Goal: Information Seeking & Learning: Check status

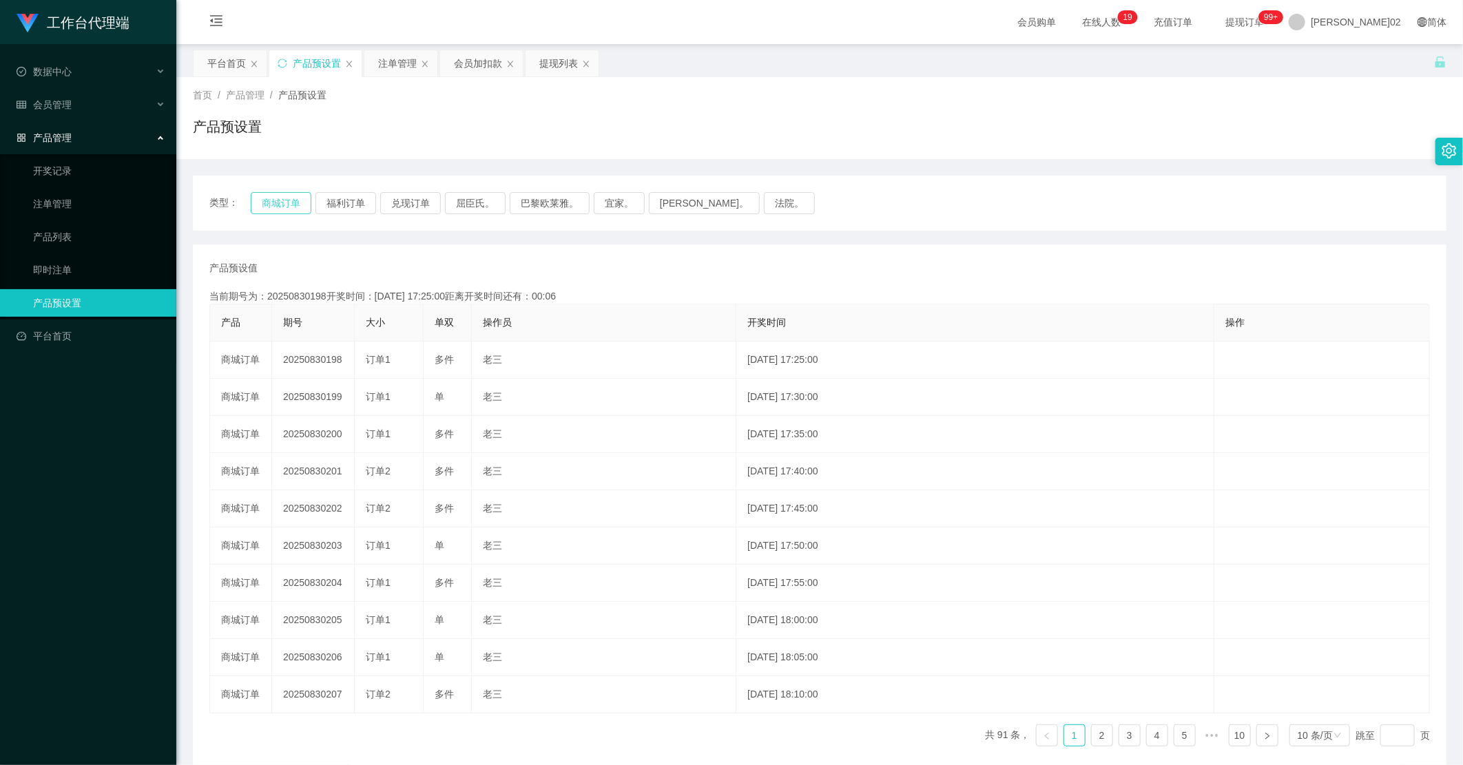
click at [284, 205] on button "商城订单" at bounding box center [281, 203] width 61 height 22
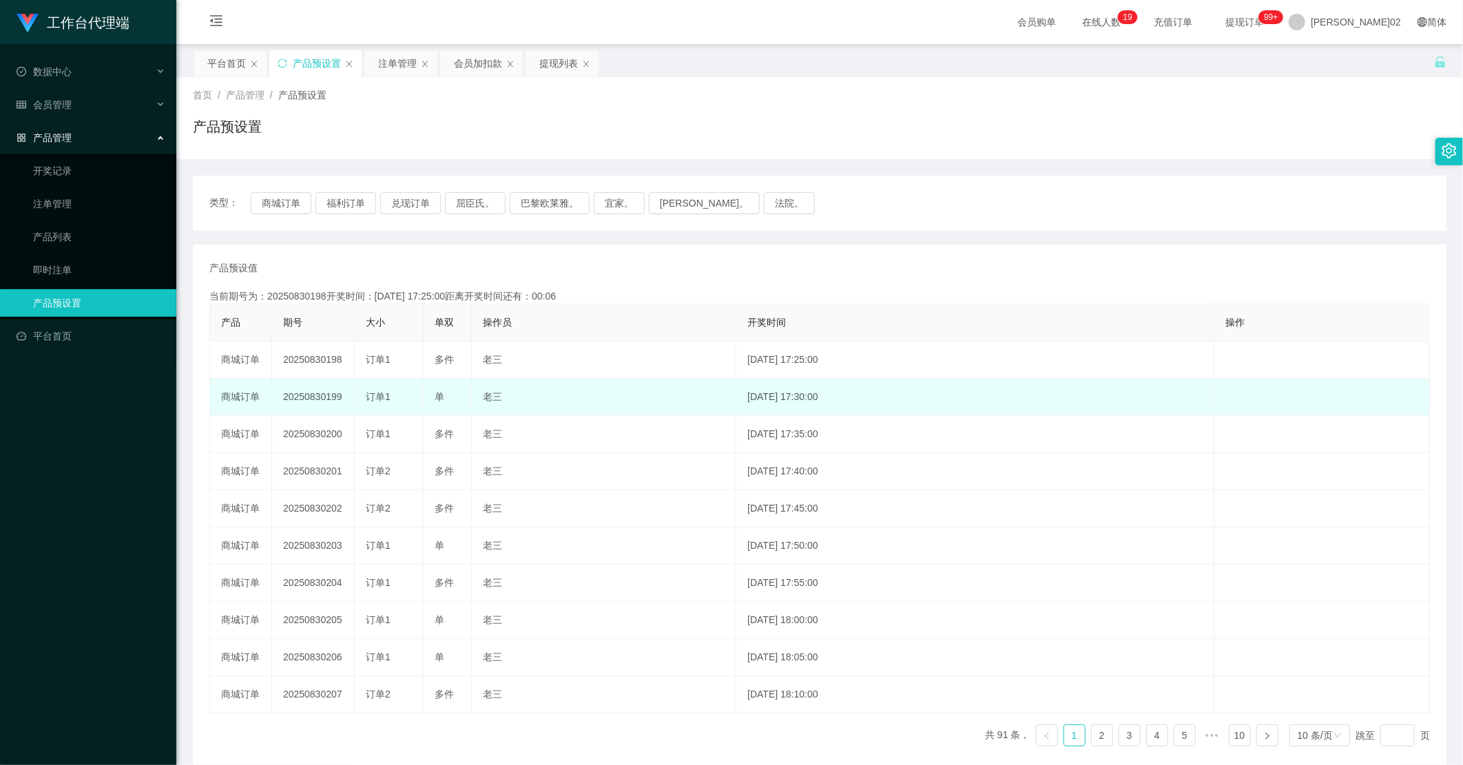
click at [313, 396] on td "20250830199" at bounding box center [313, 397] width 83 height 37
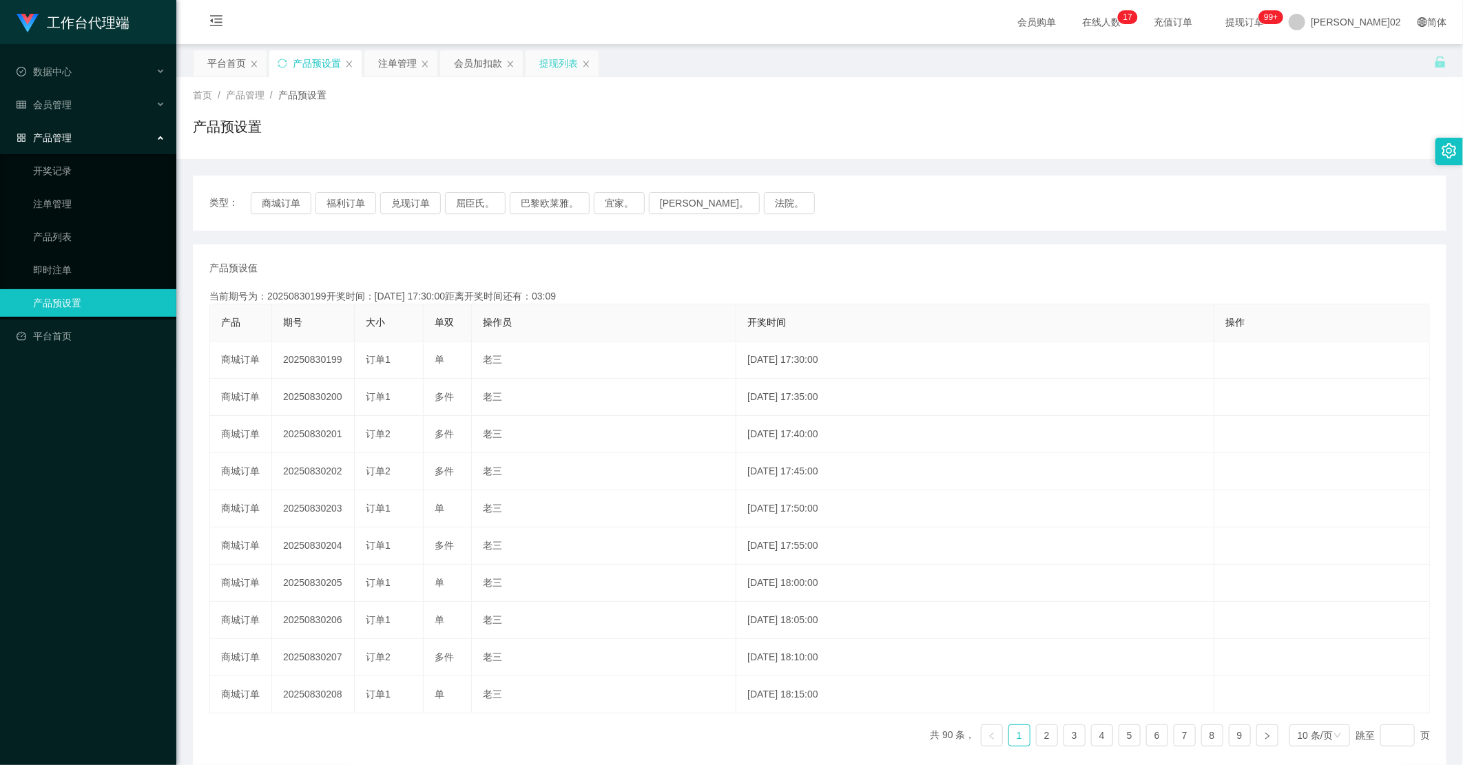
click at [546, 65] on div "提现列表" at bounding box center [558, 63] width 39 height 26
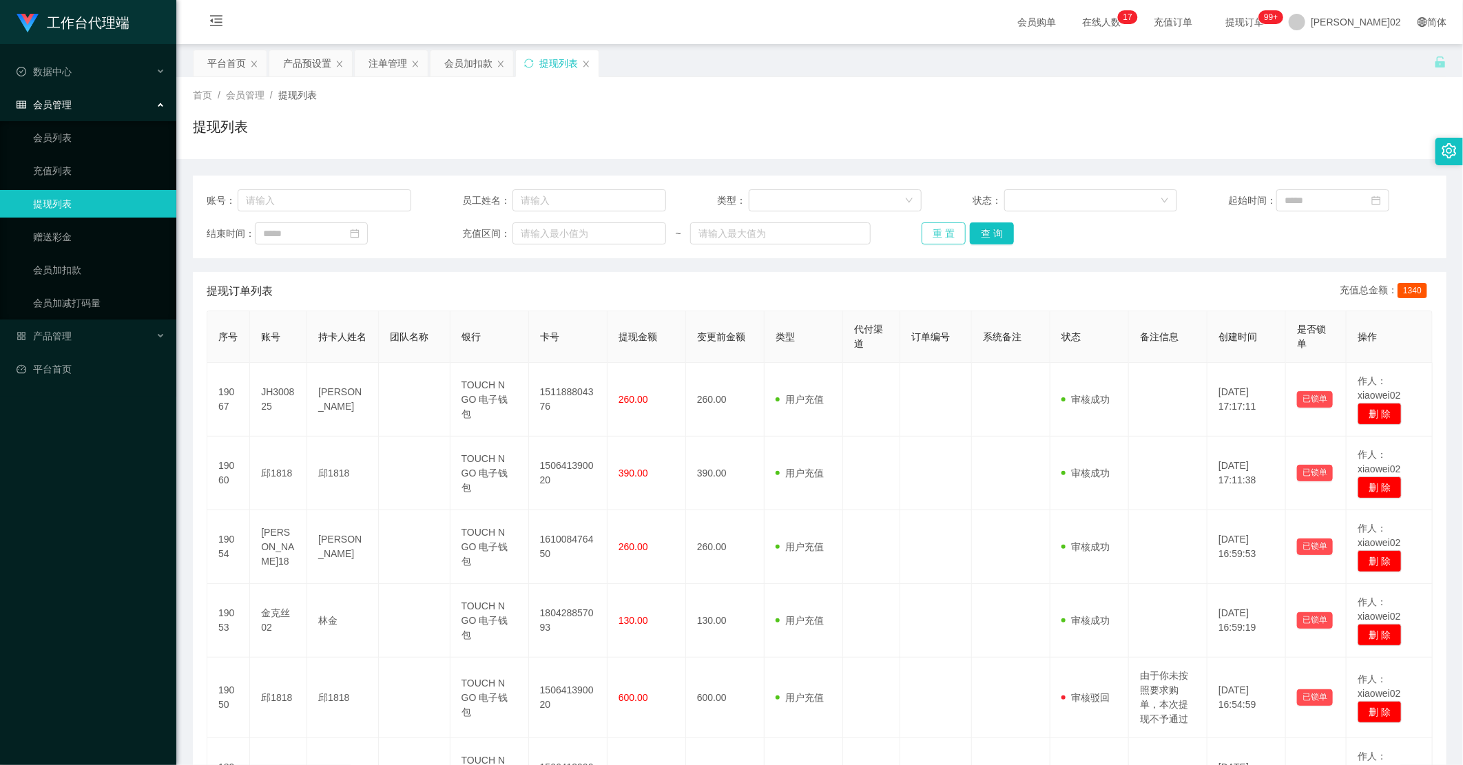
click at [938, 225] on button "重 置" at bounding box center [944, 233] width 44 height 22
click at [935, 232] on button "重 置" at bounding box center [944, 233] width 44 height 22
click at [935, 232] on div "重 置 查 询" at bounding box center [1024, 233] width 205 height 22
click at [935, 232] on button "重 置" at bounding box center [944, 233] width 44 height 22
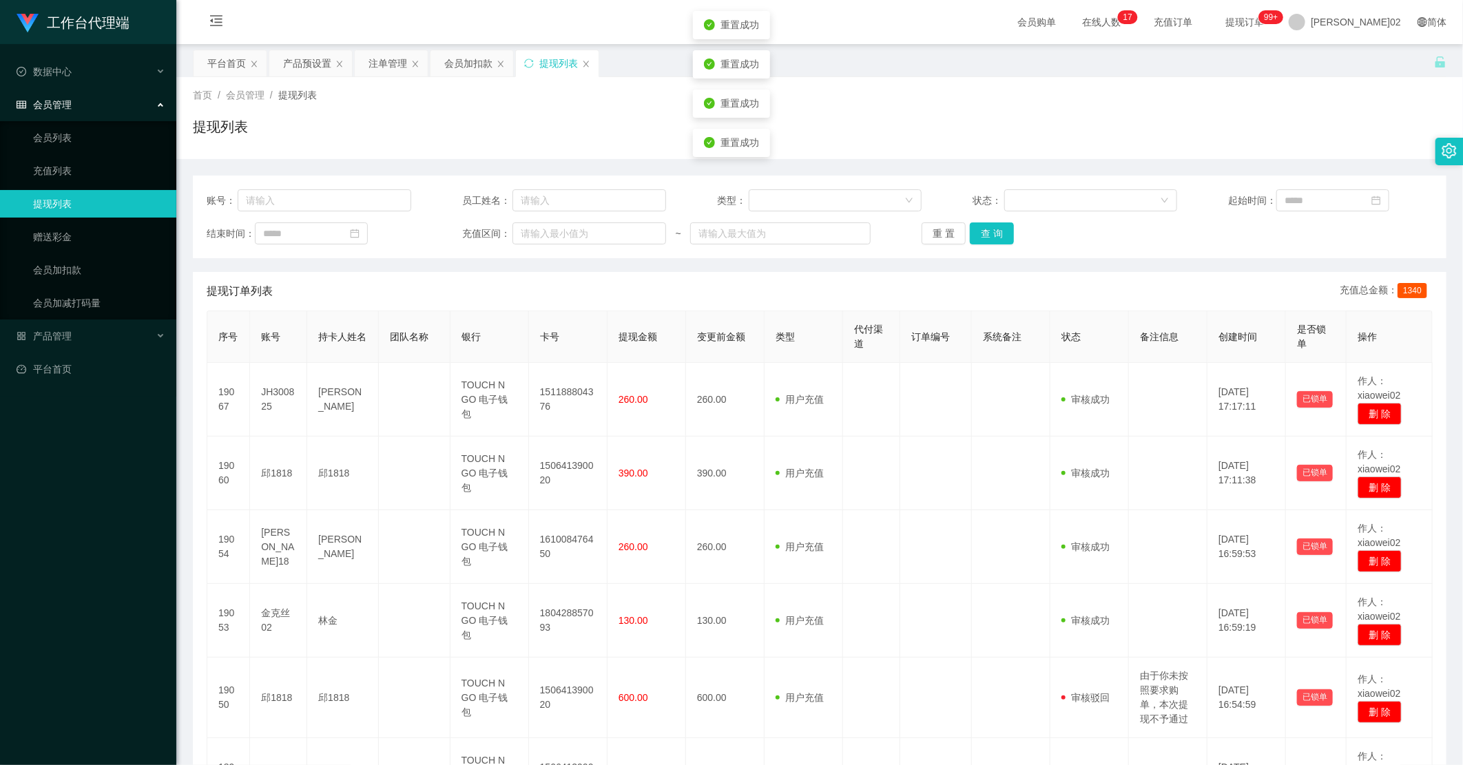
click at [1097, 232] on div "重 置 查 询" at bounding box center [1024, 233] width 205 height 22
click at [933, 245] on div "账号： 员工姓名： 类型： 状态： 起始时间： 结束时间： 充值区间： ~ 重 置 查 询" at bounding box center [820, 217] width 1254 height 83
click at [937, 232] on button "重 置" at bounding box center [944, 233] width 44 height 22
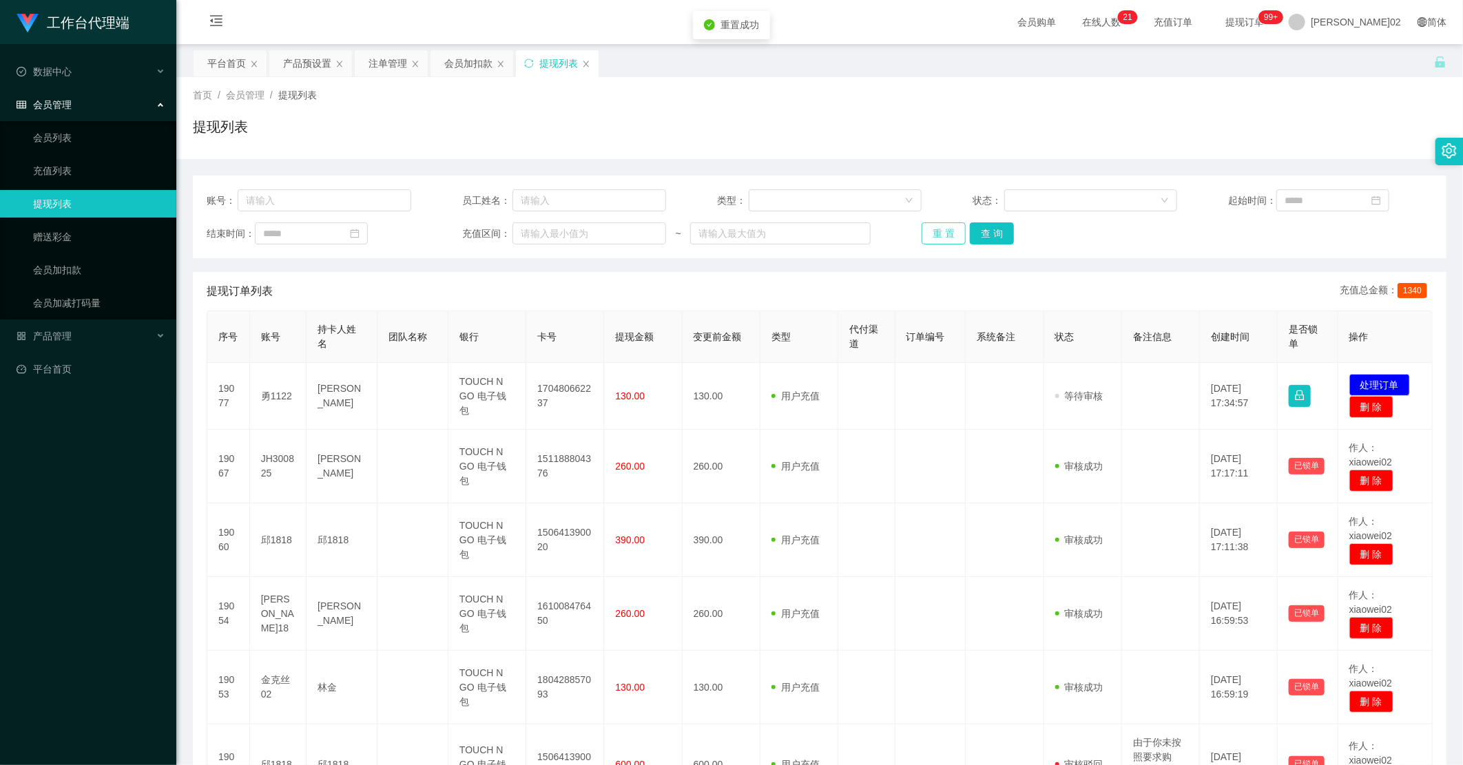
click at [937, 232] on button "重 置" at bounding box center [944, 233] width 44 height 22
click at [479, 50] on div "会员加扣款" at bounding box center [472, 64] width 84 height 28
click at [468, 63] on div "会员加扣款" at bounding box center [468, 63] width 48 height 26
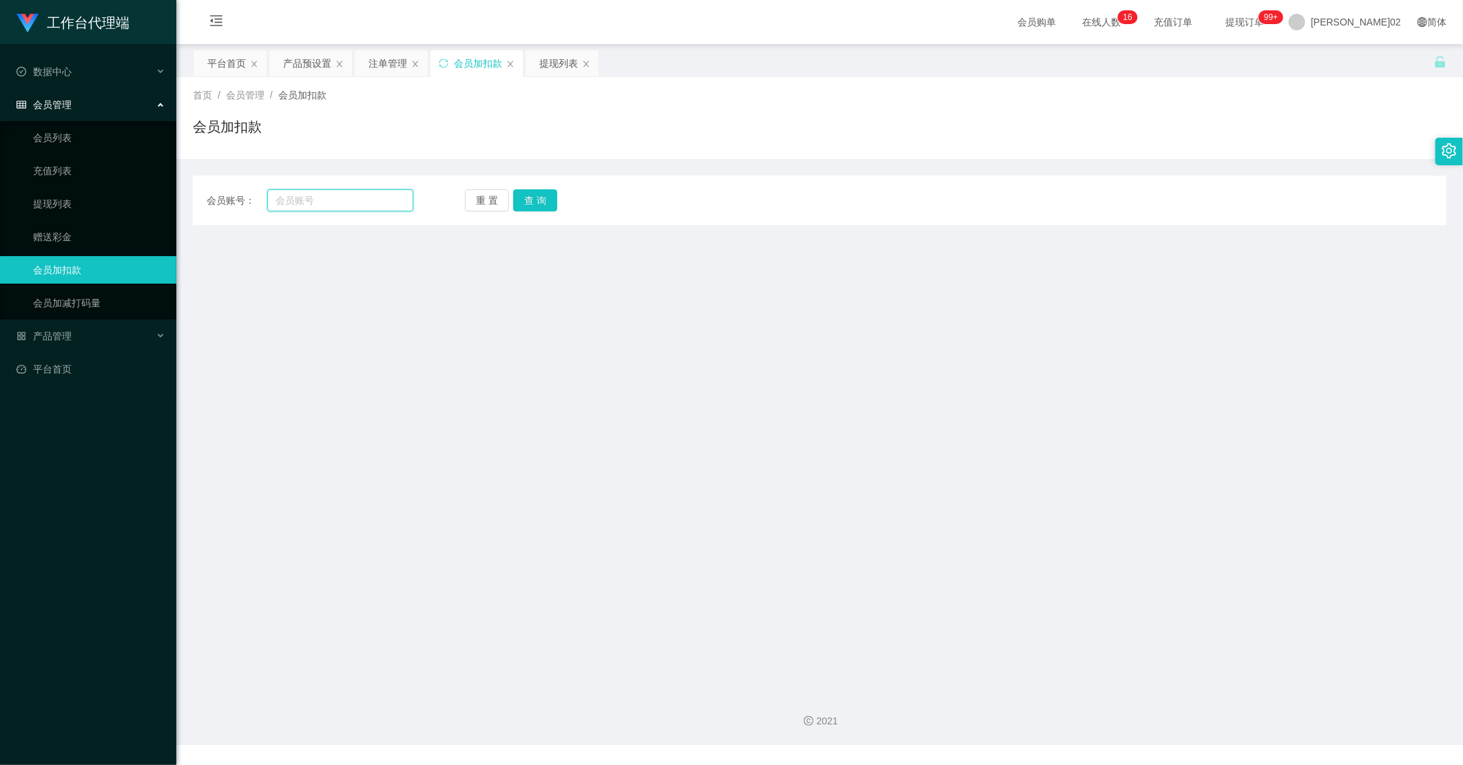
drag, startPoint x: 349, startPoint y: 191, endPoint x: 466, endPoint y: 220, distance: 120.0
click at [349, 194] on input "text" at bounding box center [340, 200] width 146 height 22
paste input "Hm123"
click at [545, 210] on button "查 询" at bounding box center [535, 200] width 44 height 22
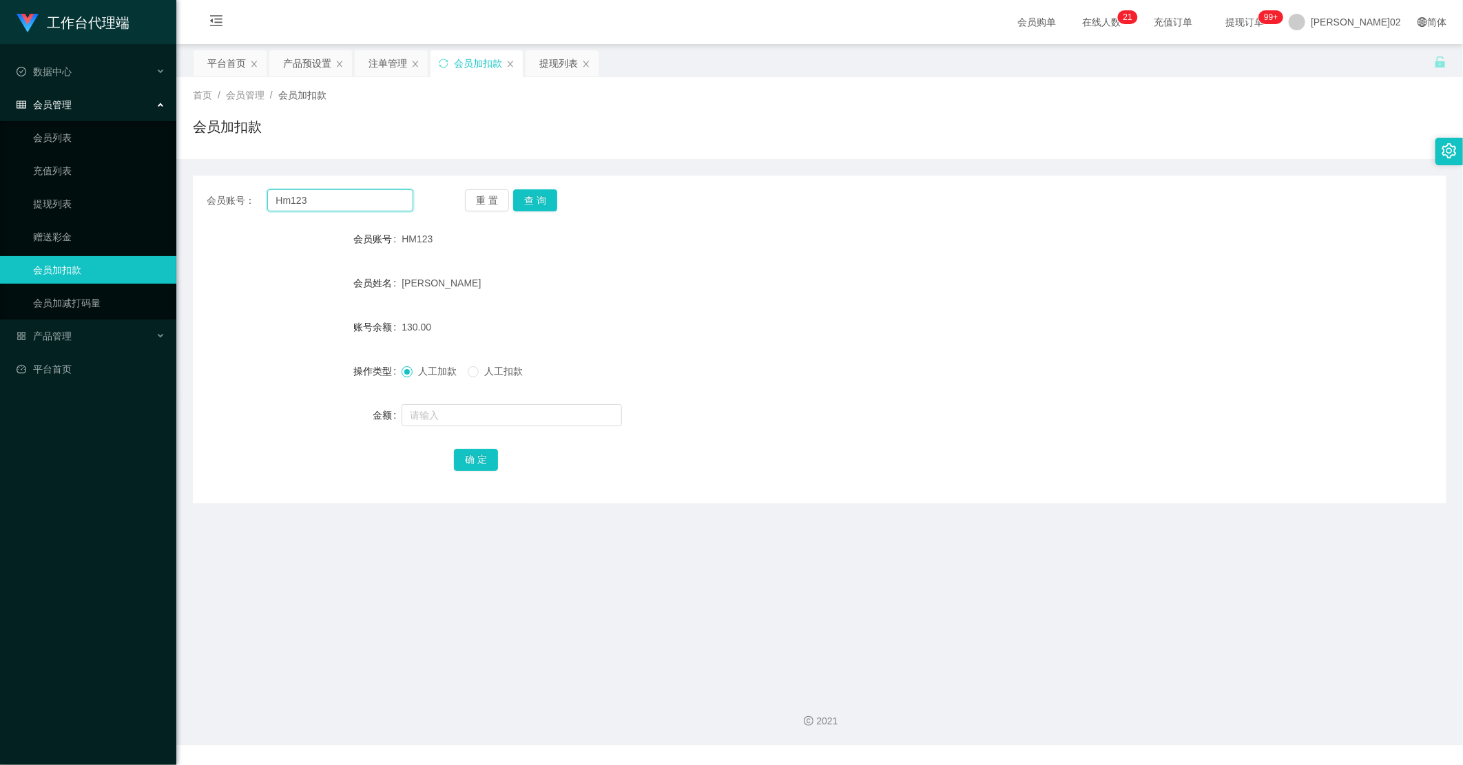
drag, startPoint x: 324, startPoint y: 200, endPoint x: 283, endPoint y: 167, distance: 52.8
click at [3, 171] on section "工作台代理端 数据中心 会员管理 会员列表 充值列表 提现列表 赠送彩金 会员加扣款 会员加减打码量 产品管理 开奖记录 注单管理 产品列表 即时注单 产品预…" at bounding box center [731, 372] width 1463 height 745
paste input "Shahruk37"
type input "Shahruk37"
click at [520, 196] on button "查 询" at bounding box center [535, 200] width 44 height 22
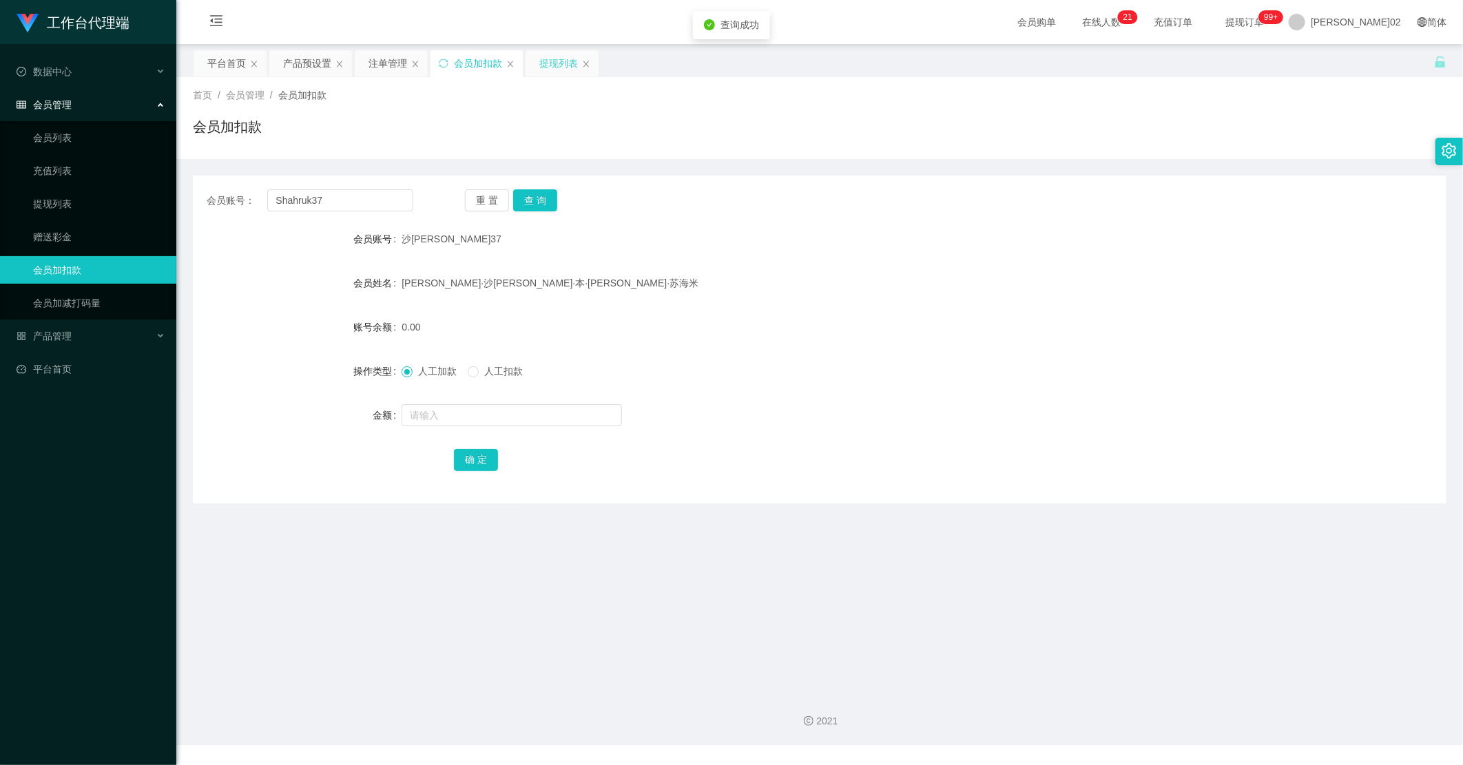
click at [541, 70] on div "提现列表" at bounding box center [558, 63] width 39 height 26
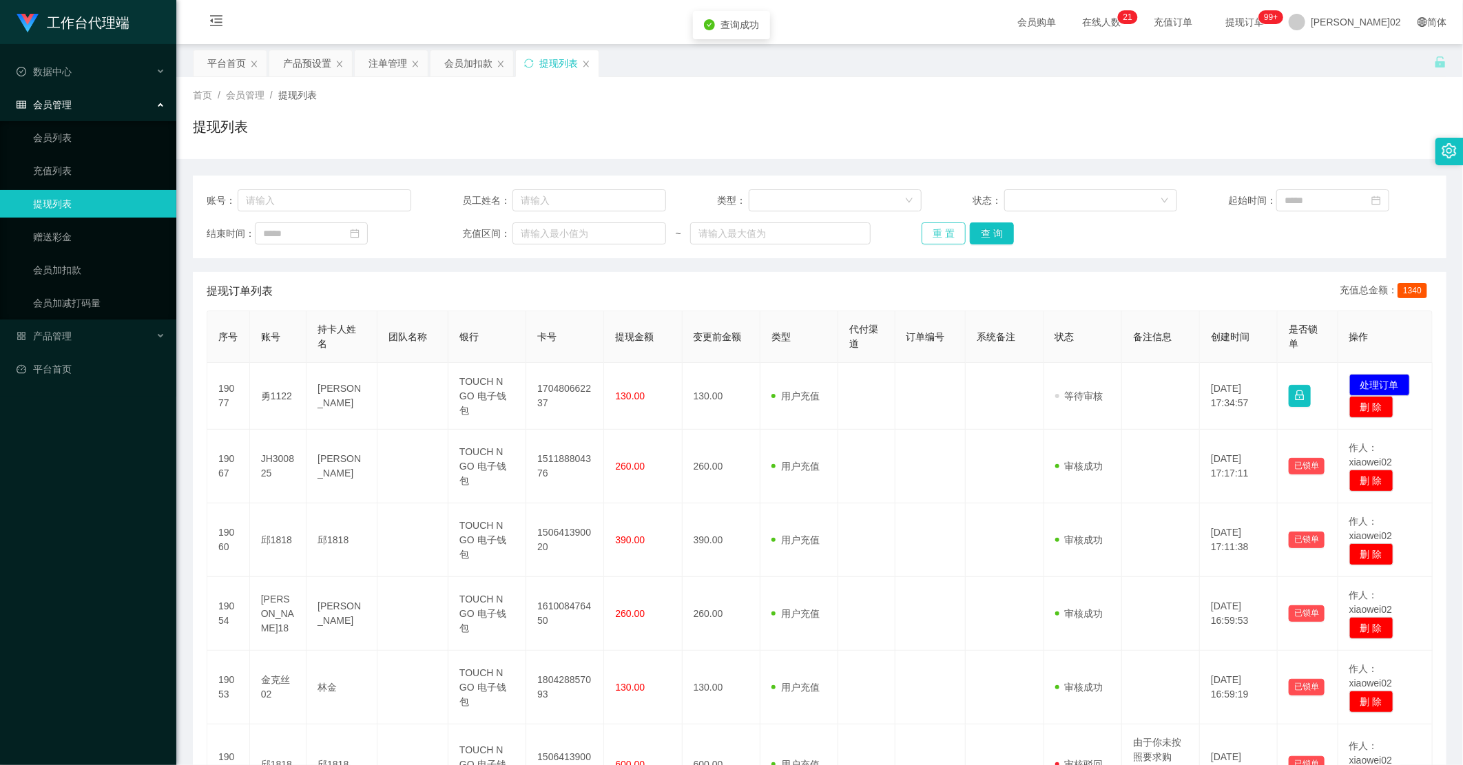
click at [944, 225] on button "重 置" at bounding box center [944, 233] width 44 height 22
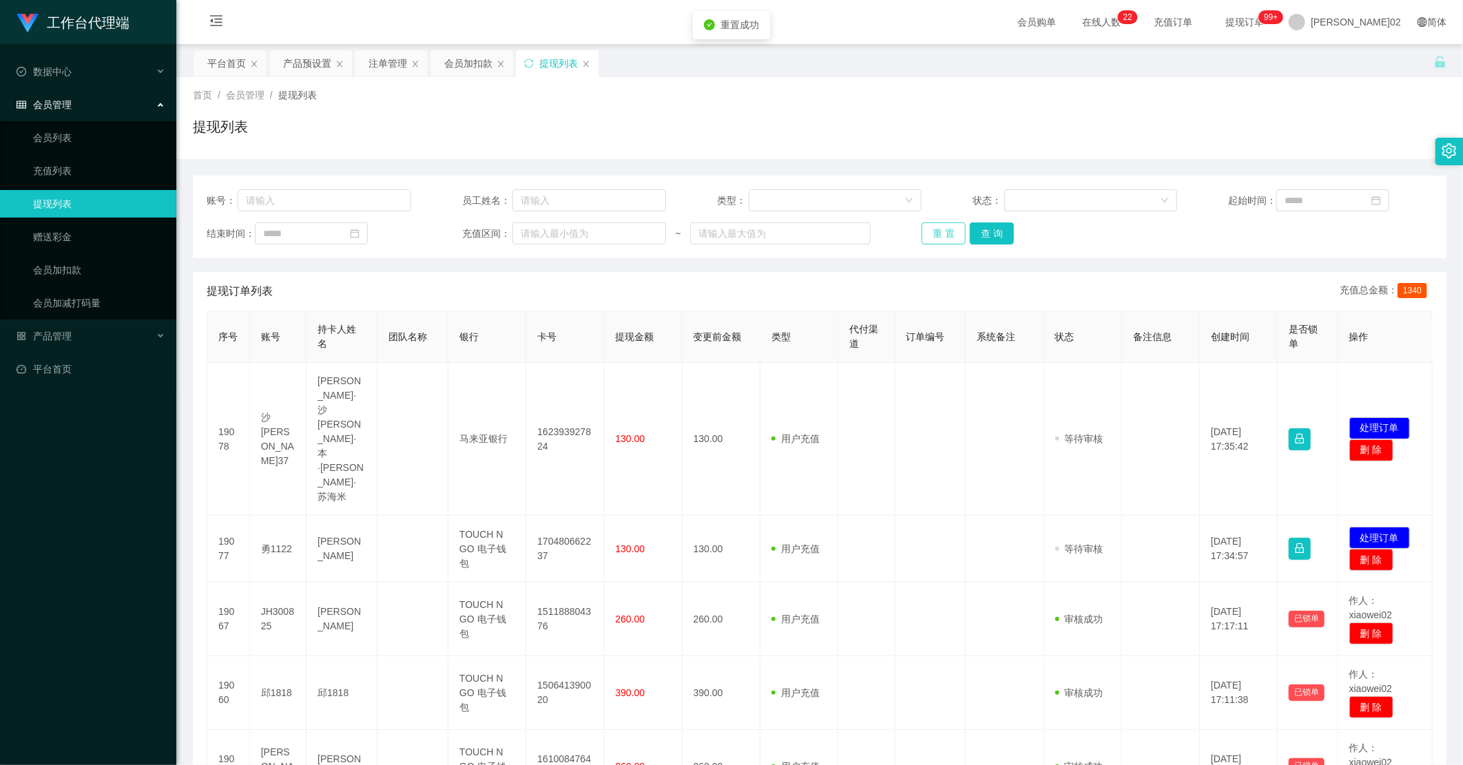
click at [942, 235] on button "重 置" at bounding box center [944, 233] width 44 height 22
click at [315, 63] on div "产品预设置" at bounding box center [307, 63] width 48 height 26
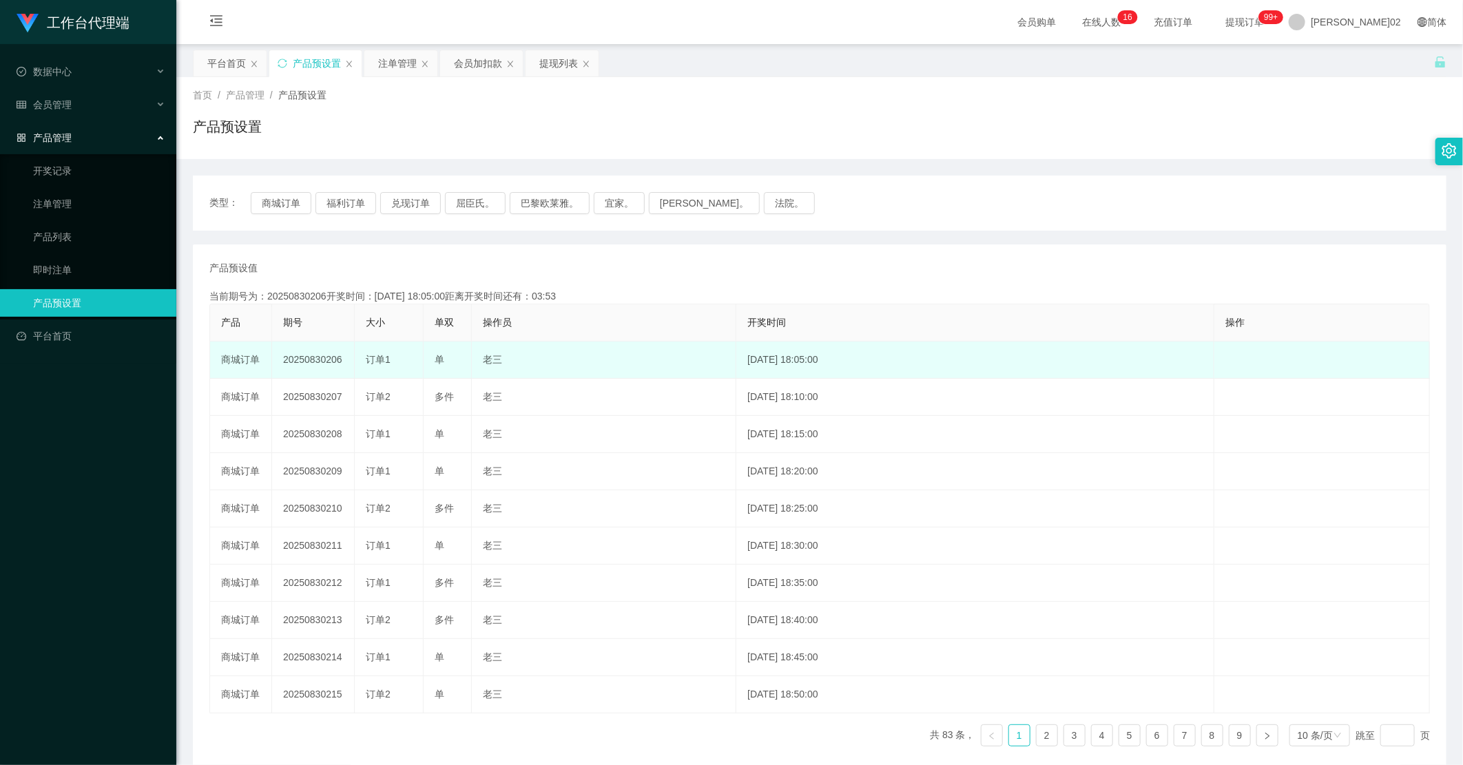
click at [331, 363] on td "20250830206" at bounding box center [313, 360] width 83 height 37
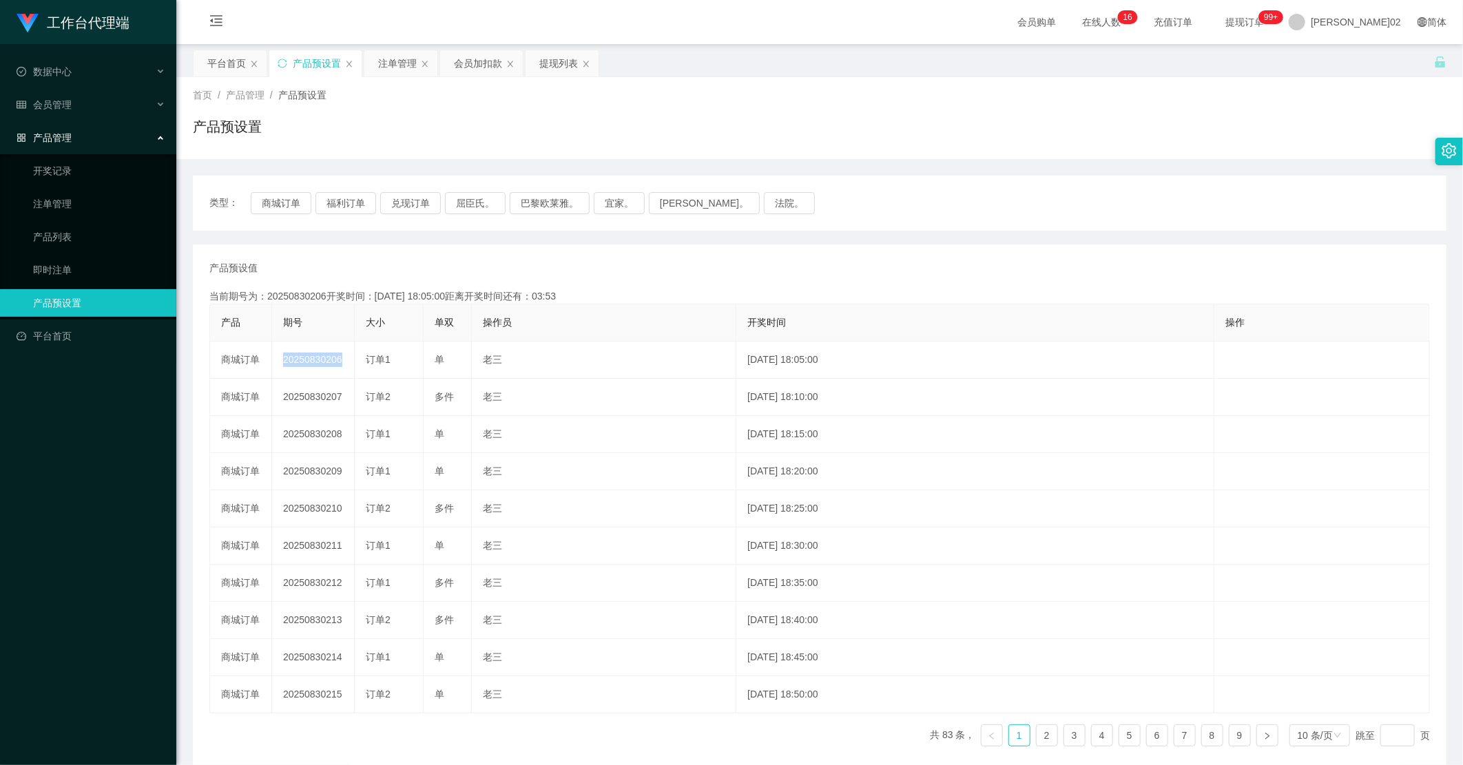
copy td "20250830206"
click at [476, 321] on th "操作员" at bounding box center [604, 322] width 265 height 37
click at [540, 62] on div "提现列表" at bounding box center [558, 63] width 39 height 26
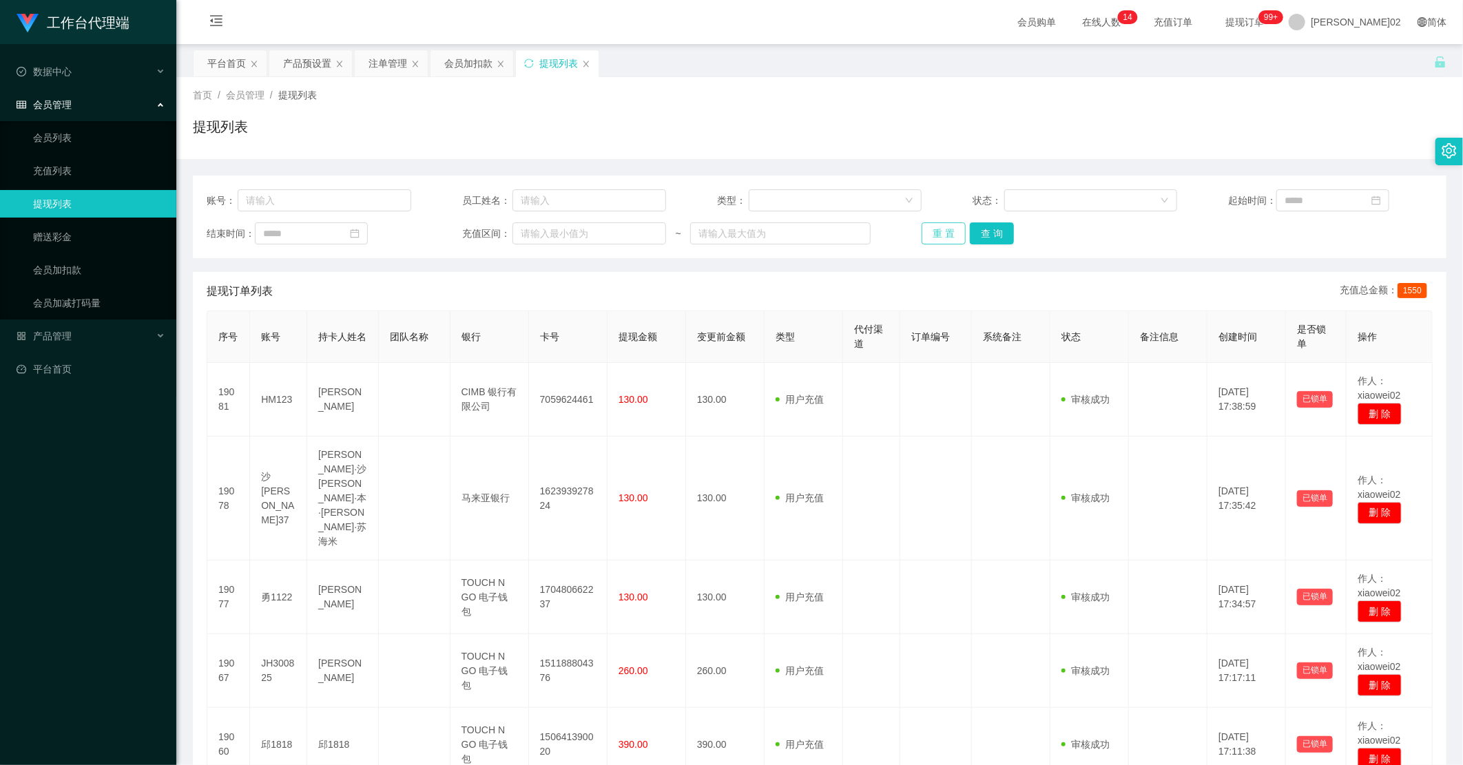
click at [927, 233] on button "重 置" at bounding box center [944, 233] width 44 height 22
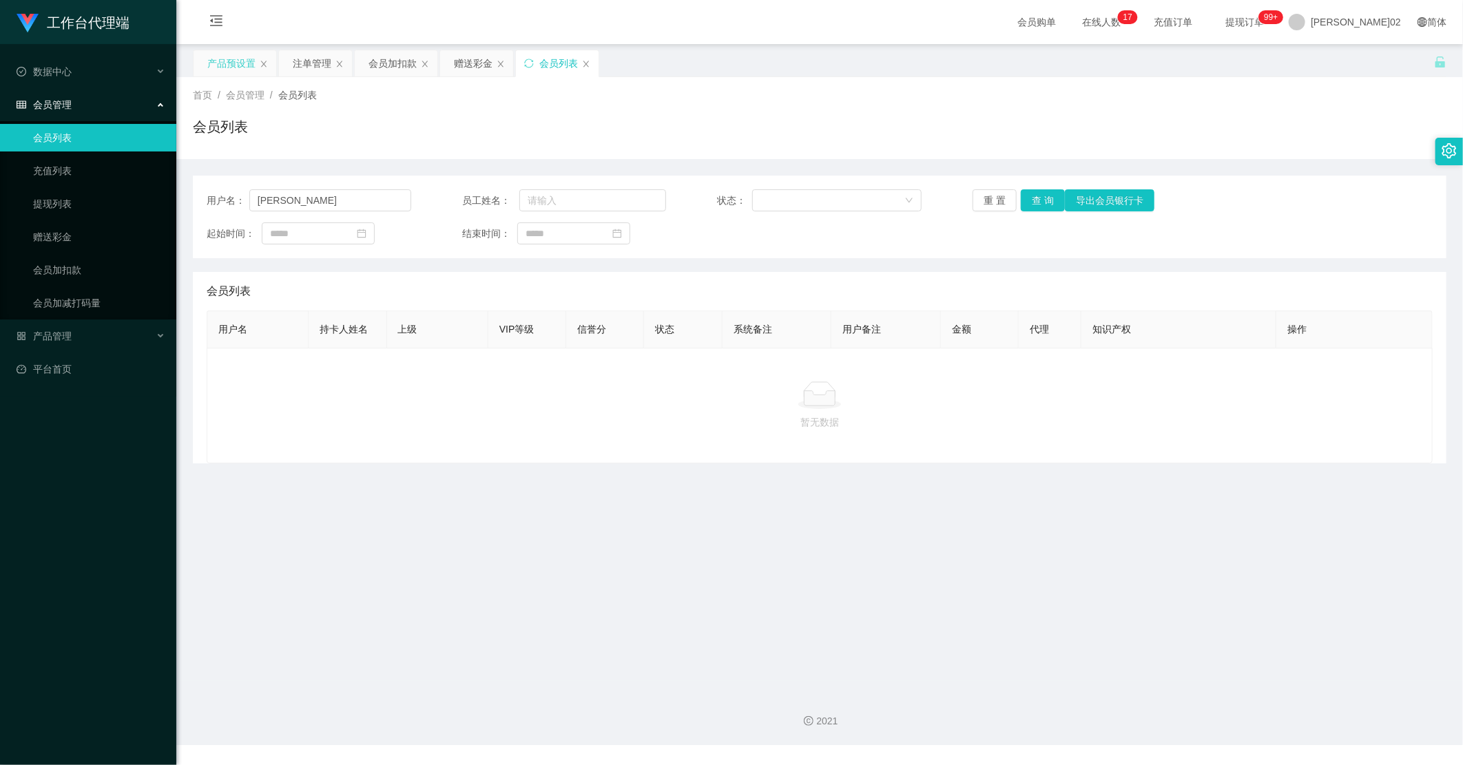
click at [232, 58] on div "产品预设置" at bounding box center [231, 63] width 48 height 26
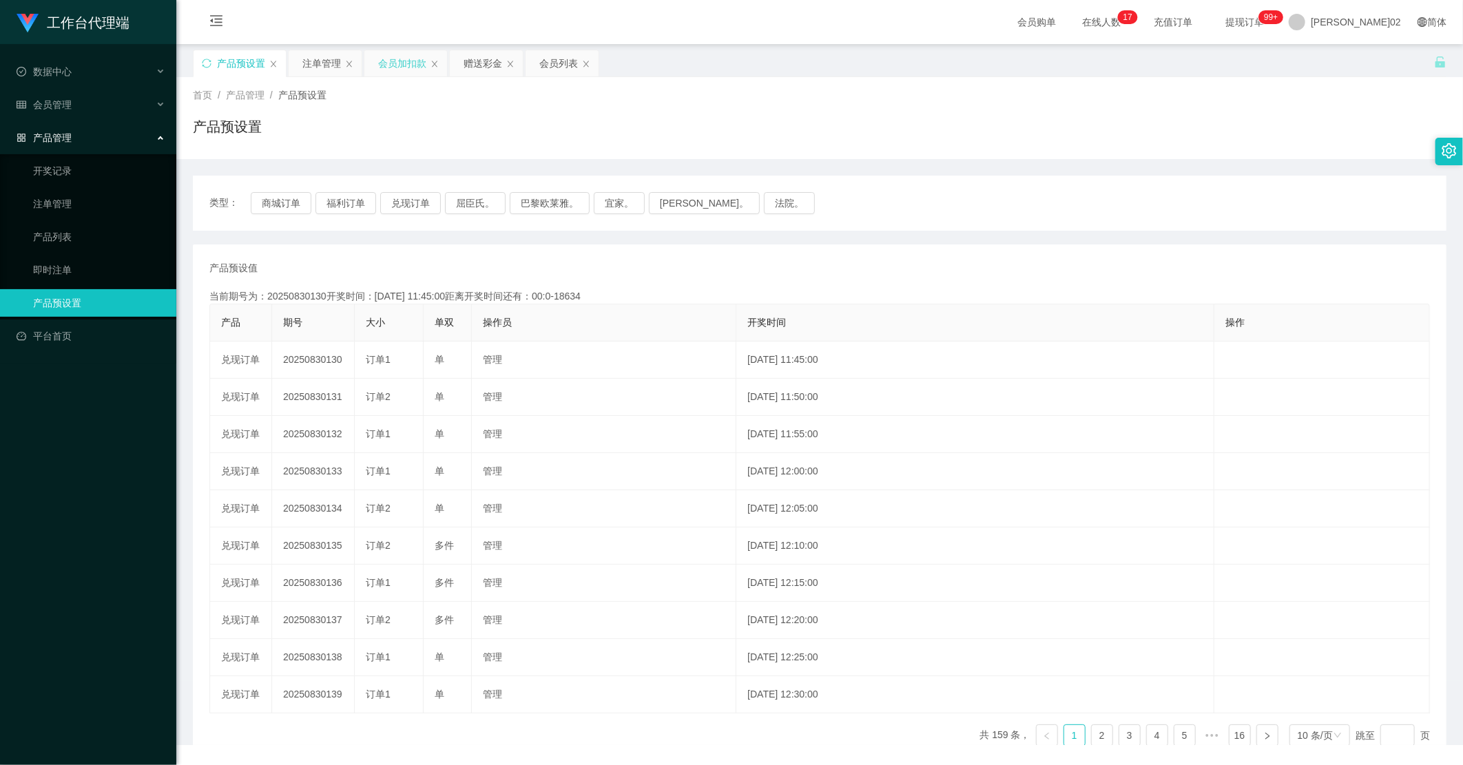
click at [391, 58] on div "会员加扣款" at bounding box center [402, 63] width 48 height 26
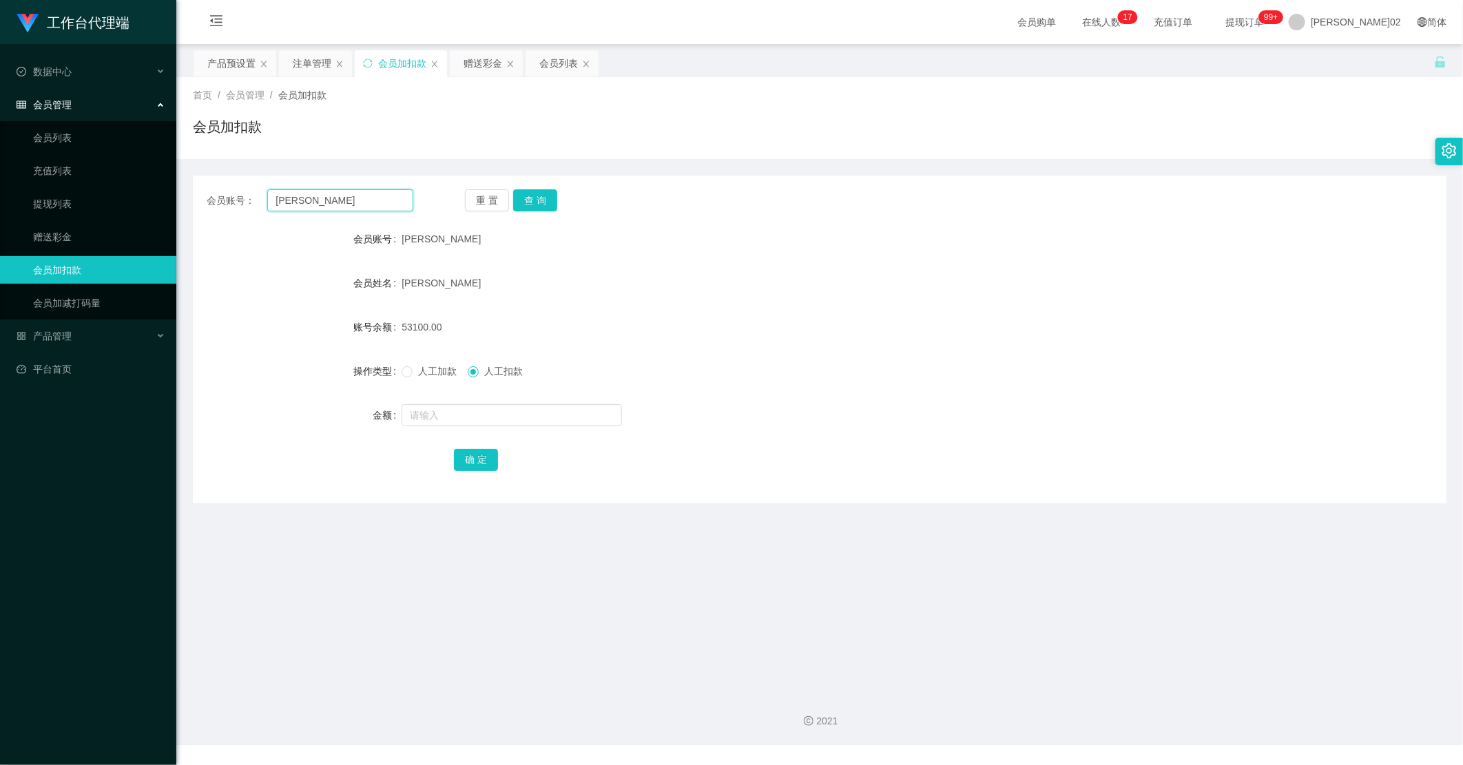
click at [314, 194] on input "[PERSON_NAME]" at bounding box center [340, 200] width 146 height 22
drag, startPoint x: 314, startPoint y: 196, endPoint x: 415, endPoint y: 175, distance: 102.8
click at [118, 178] on section "工作台代理端 数据中心 会员管理 会员列表 充值列表 提现列表 赠送彩金 会员加扣款 会员加减打码量 产品管理 开奖记录 注单管理 产品列表 即时注单 产品预…" at bounding box center [731, 372] width 1463 height 745
paste input "Lim74"
type input "Lim74"
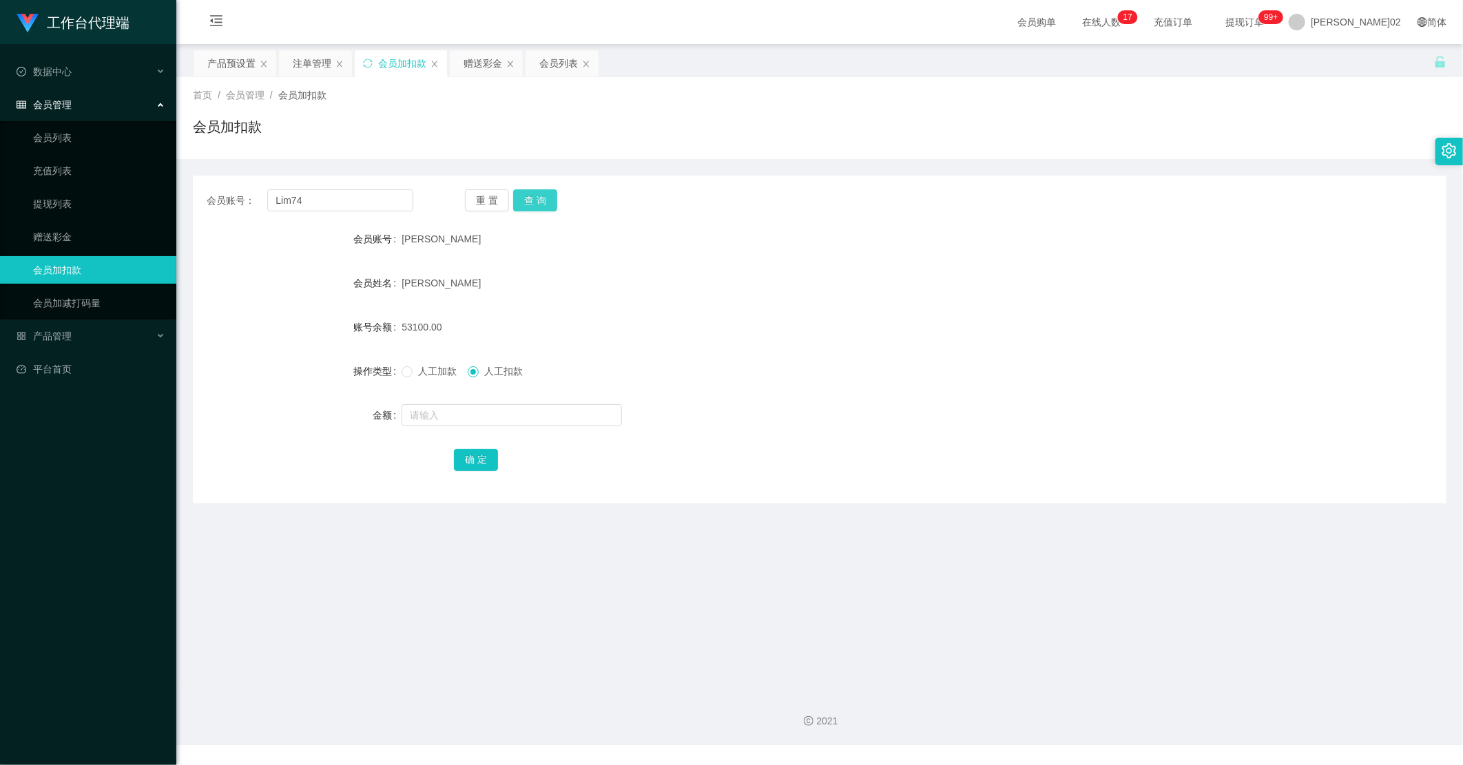
click at [539, 196] on button "查 询" at bounding box center [535, 200] width 44 height 22
click at [68, 200] on link "提现列表" at bounding box center [99, 204] width 132 height 28
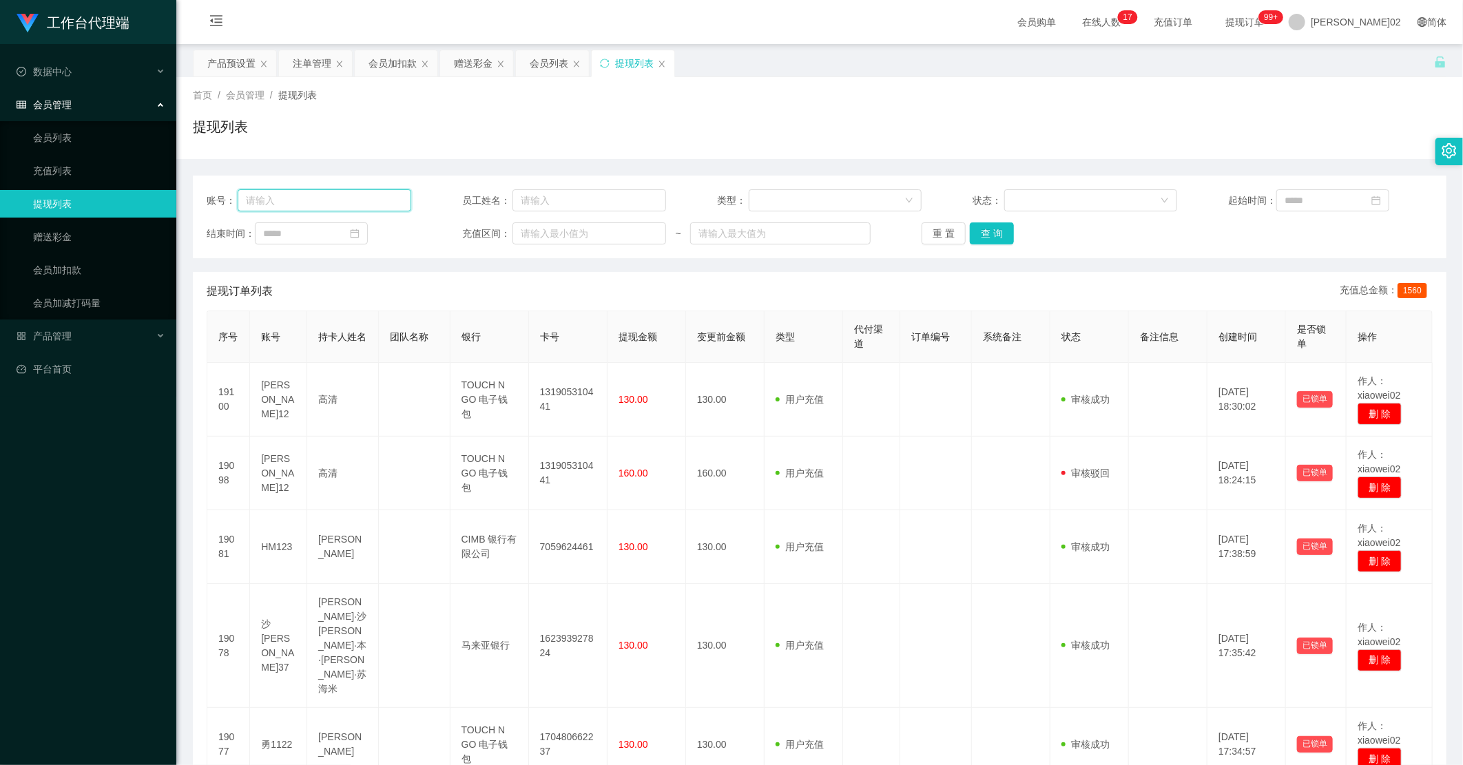
click at [300, 198] on input "text" at bounding box center [325, 200] width 174 height 22
paste input "Lim74"
type input "Lim74"
click at [986, 234] on button "查 询" at bounding box center [992, 233] width 44 height 22
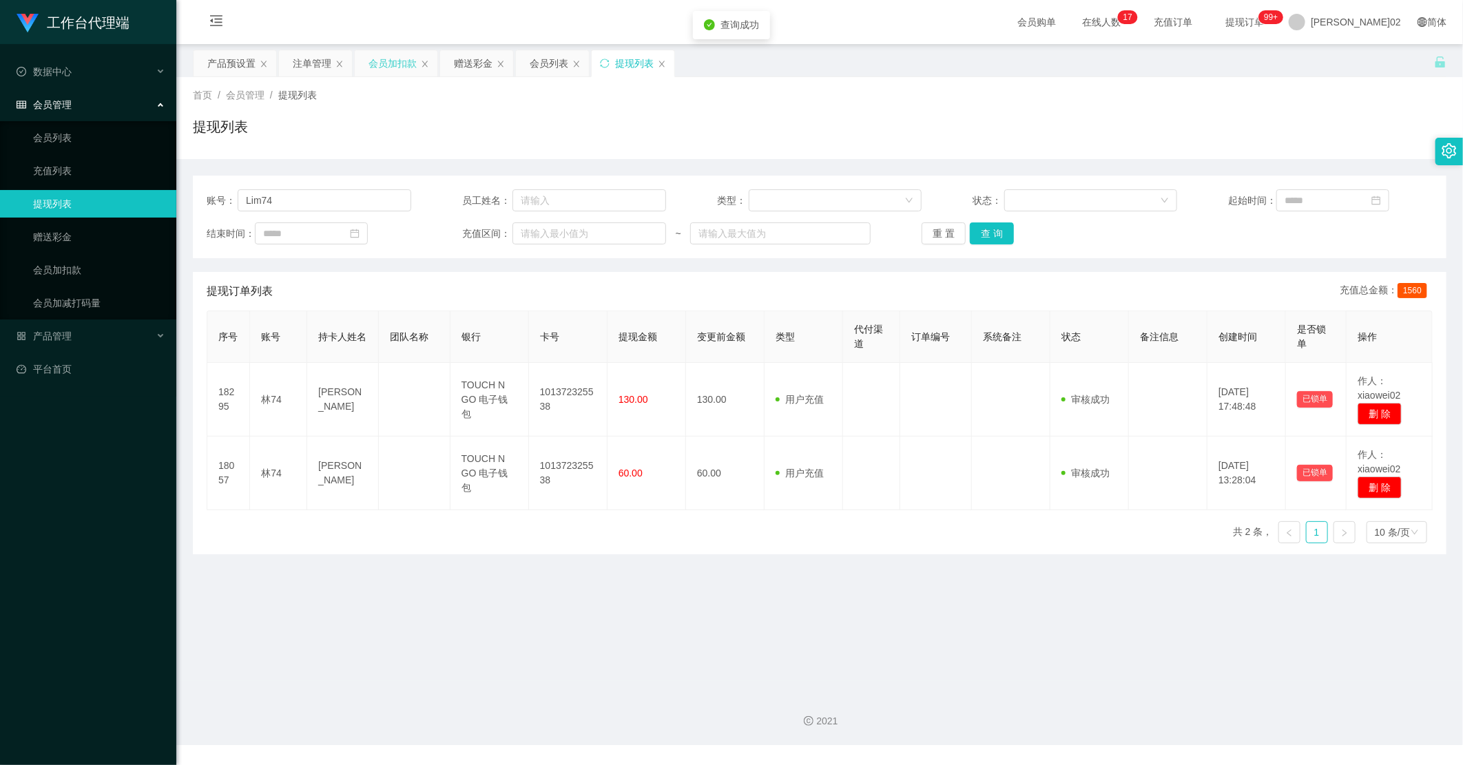
click at [393, 63] on div "会员加扣款" at bounding box center [393, 63] width 48 height 26
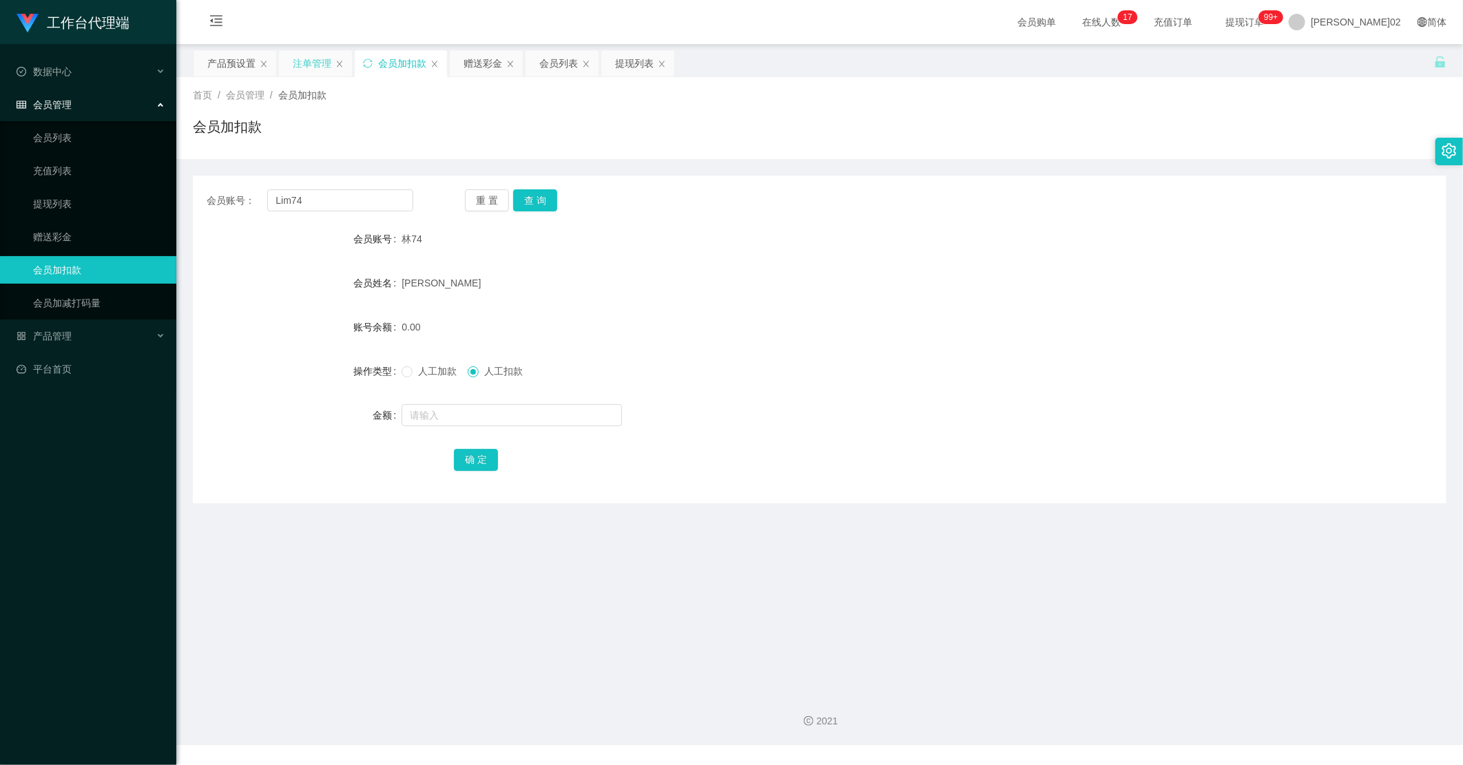
click at [311, 60] on div "注单管理" at bounding box center [312, 63] width 39 height 26
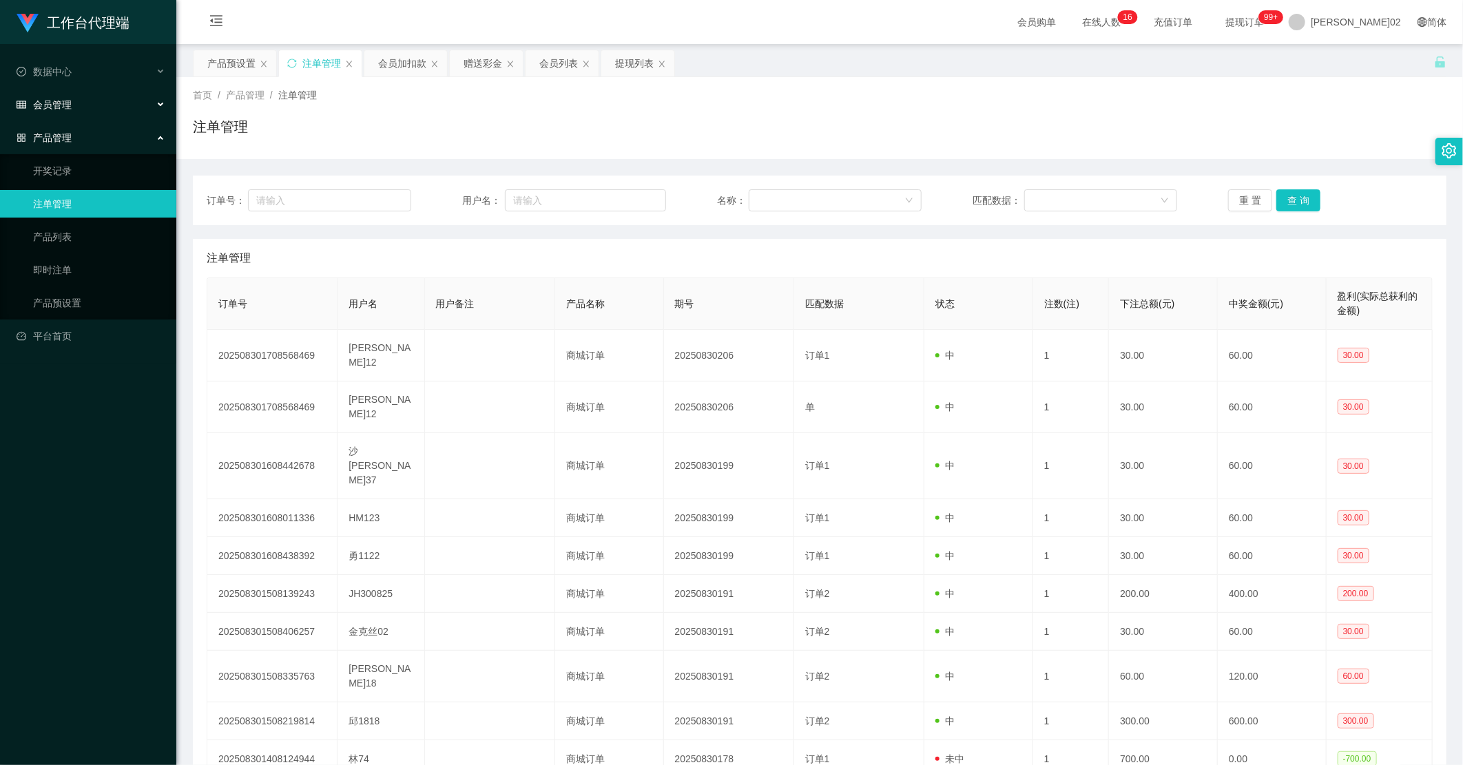
click at [93, 105] on div "会员管理" at bounding box center [88, 105] width 176 height 28
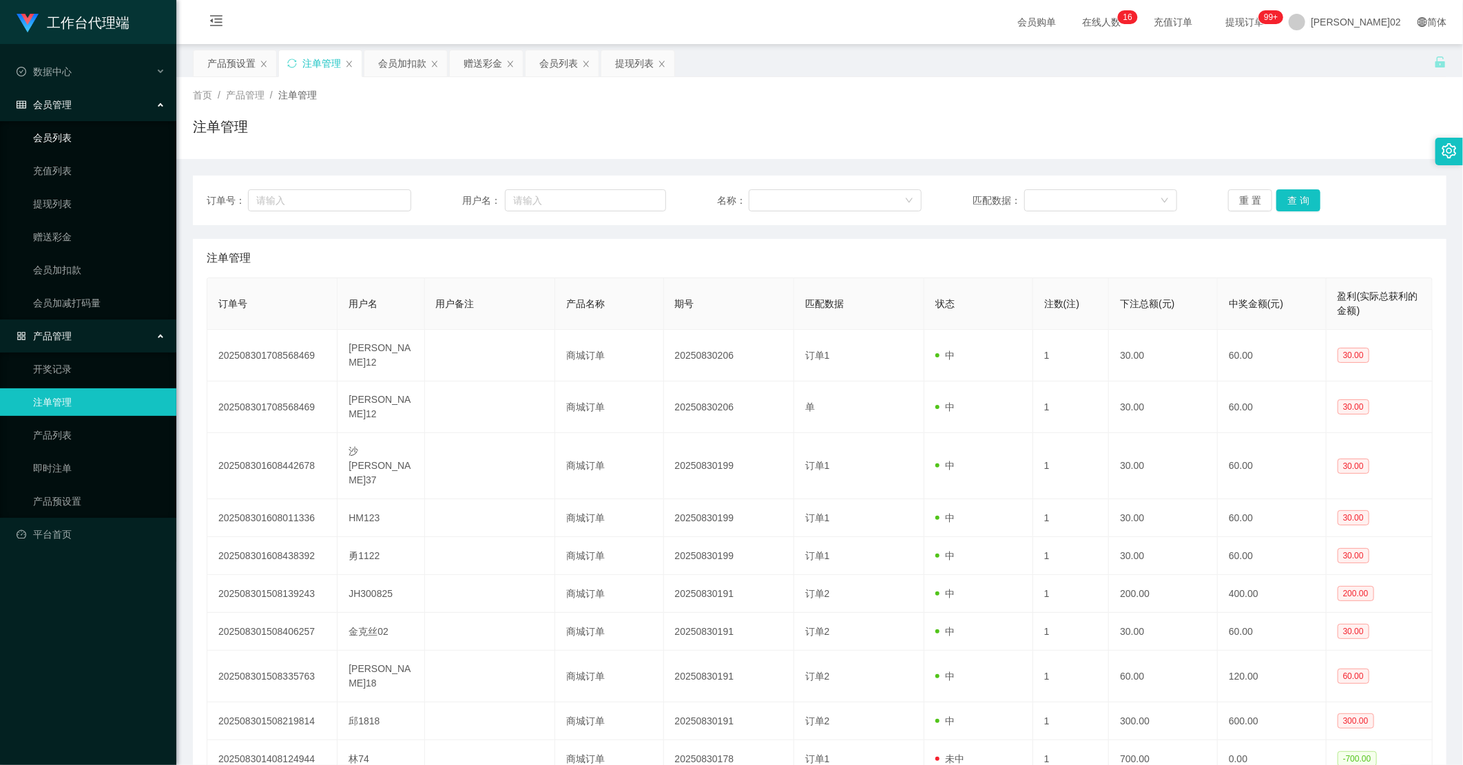
click at [74, 147] on link "会员列表" at bounding box center [99, 138] width 132 height 28
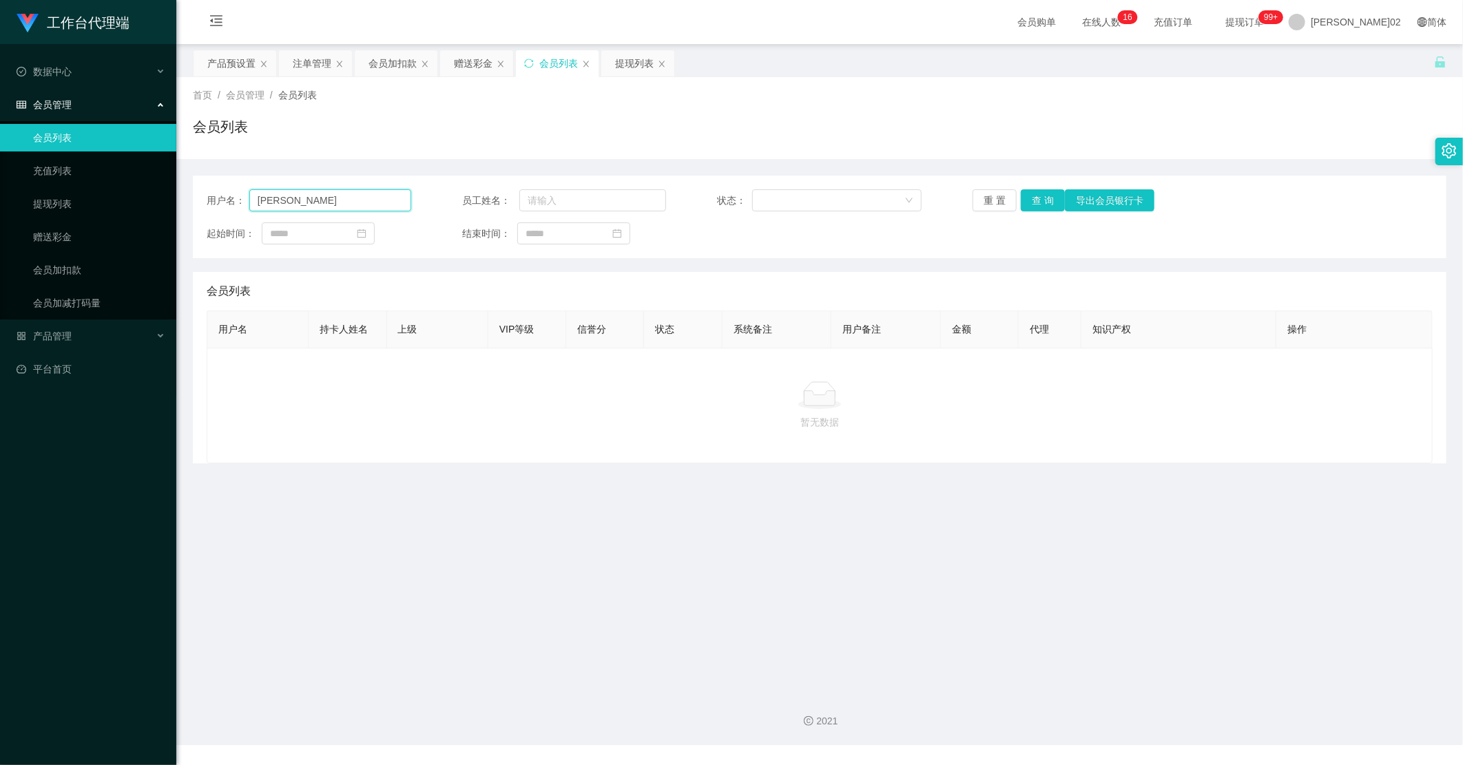
drag, startPoint x: 260, startPoint y: 196, endPoint x: 111, endPoint y: 153, distance: 155.6
click at [35, 156] on section "工作台代理端 数据中心 会员管理 会员列表 充值列表 提现列表 赠送彩金 会员加扣款 会员加减打码量 产品管理 开奖记录 注单管理 产品列表 即时注单 产品预…" at bounding box center [731, 372] width 1463 height 745
paste input "Lim74"
type input "Lim74"
click at [1041, 196] on button "查 询" at bounding box center [1043, 200] width 44 height 22
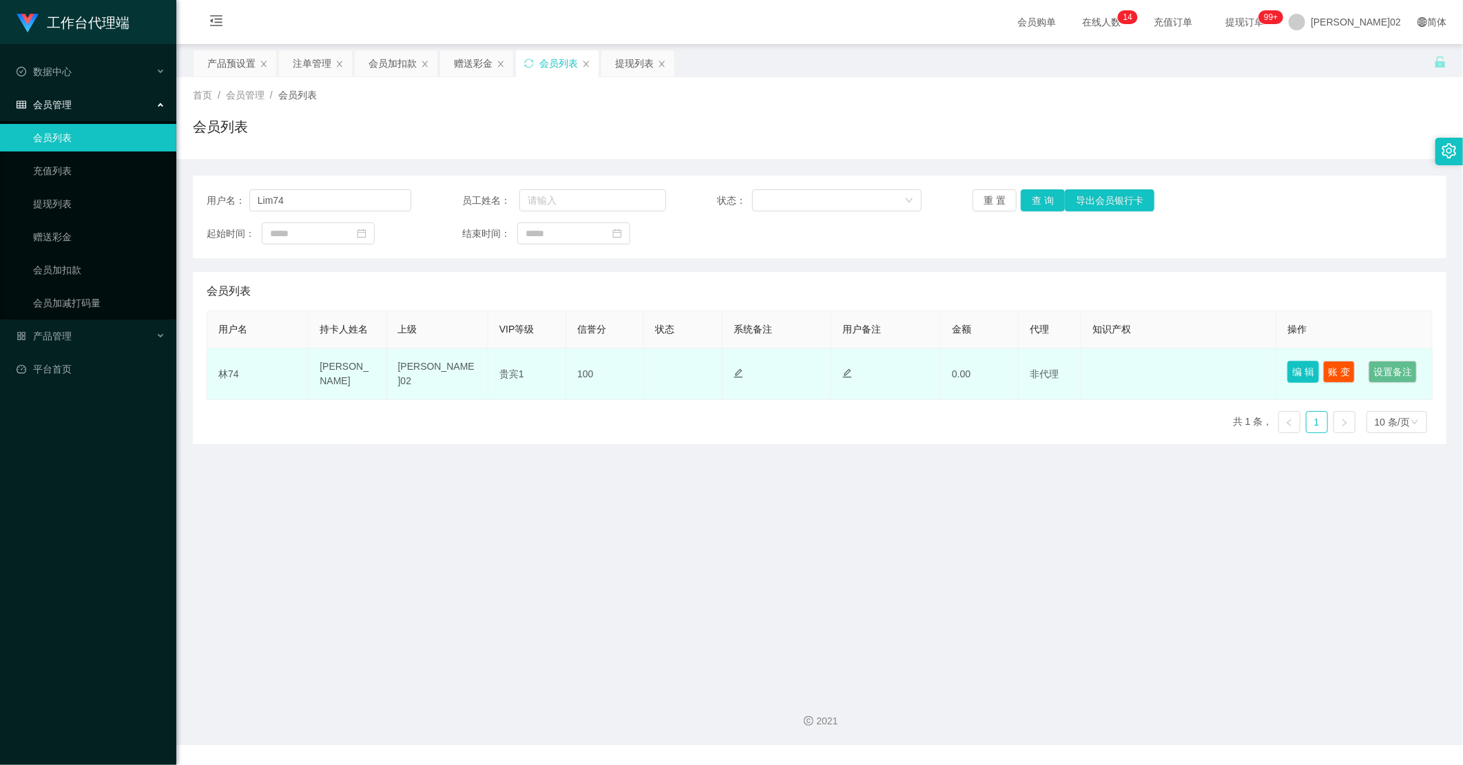
click at [1291, 370] on button "编 辑" at bounding box center [1303, 372] width 32 height 22
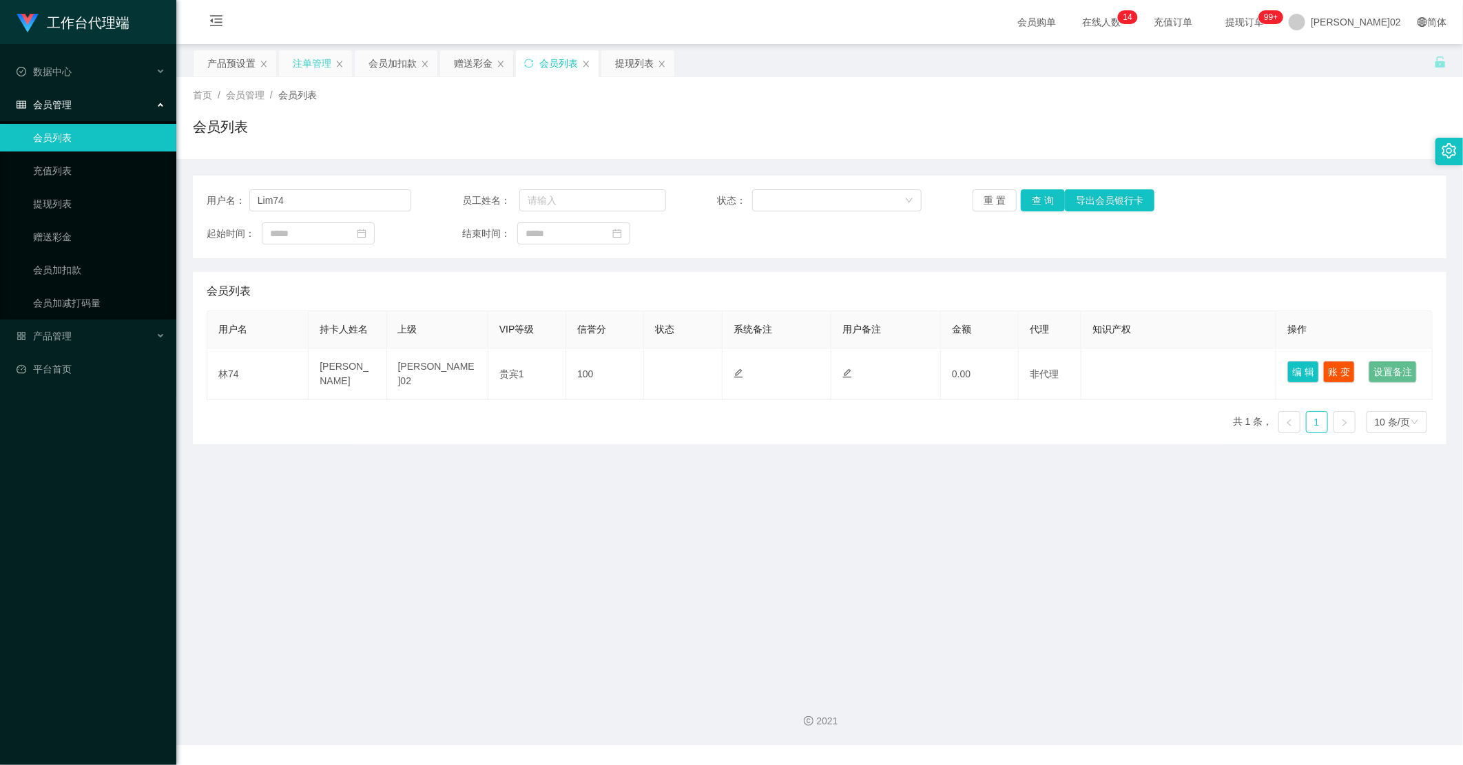
click at [317, 65] on div "注单管理" at bounding box center [312, 63] width 39 height 26
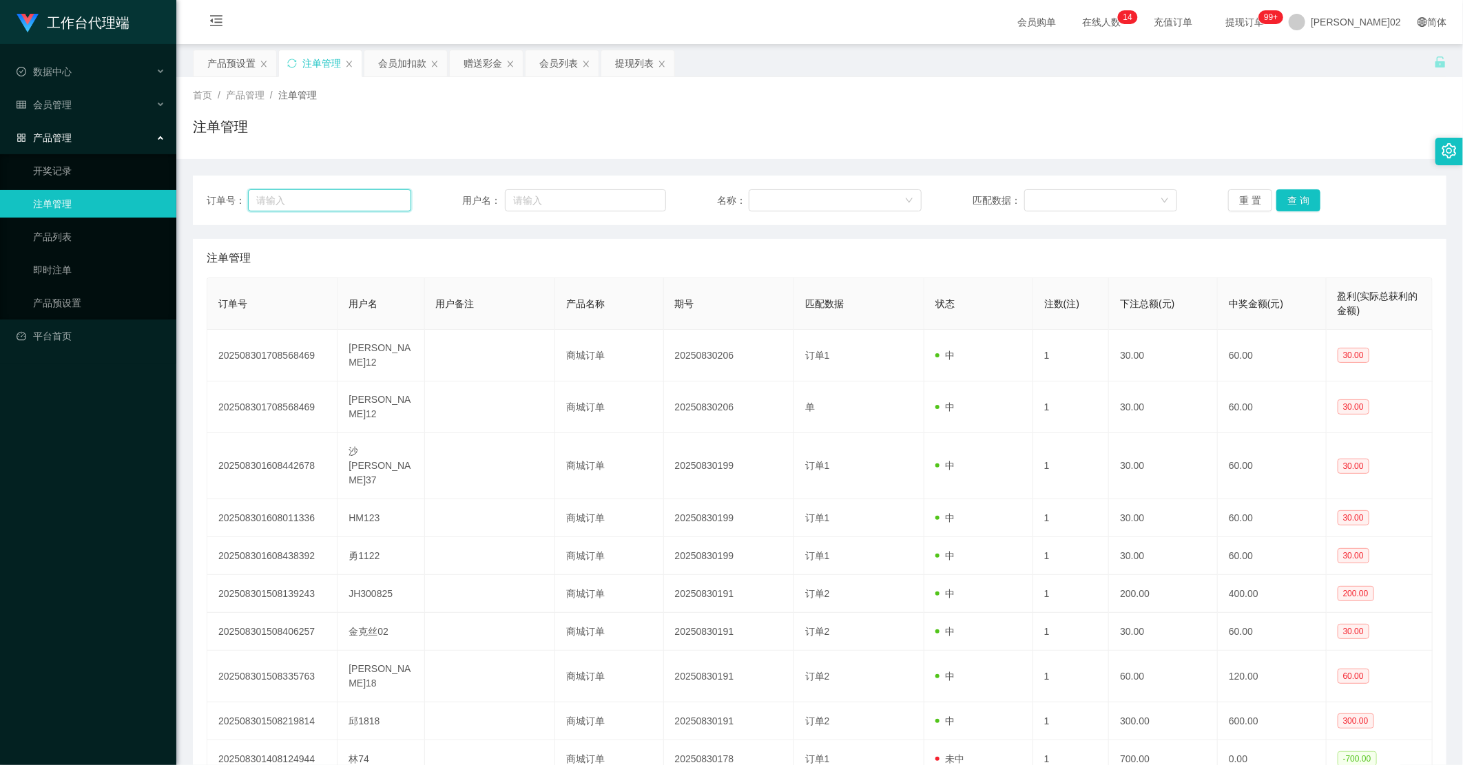
click at [343, 196] on input "text" at bounding box center [329, 200] width 163 height 22
click at [556, 203] on input "text" at bounding box center [586, 200] width 162 height 22
paste input "Lim74"
type input "Lim74"
click at [1285, 189] on button "查 询" at bounding box center [1298, 200] width 44 height 22
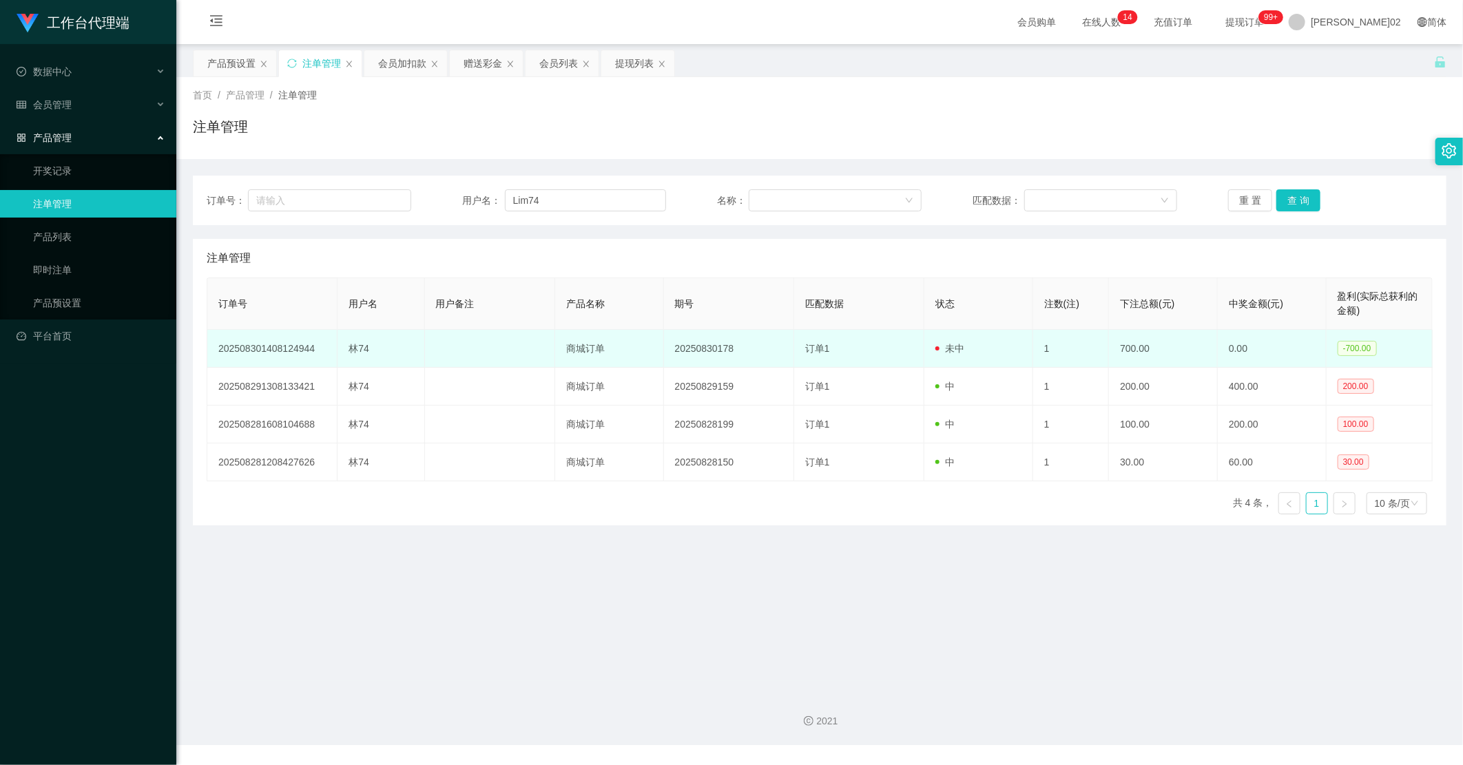
click at [1071, 363] on td "1" at bounding box center [1071, 349] width 76 height 38
click at [1076, 360] on td "1" at bounding box center [1071, 349] width 76 height 38
click at [1151, 347] on td "700.00" at bounding box center [1163, 349] width 109 height 38
click at [1138, 349] on td "700.00" at bounding box center [1163, 349] width 109 height 38
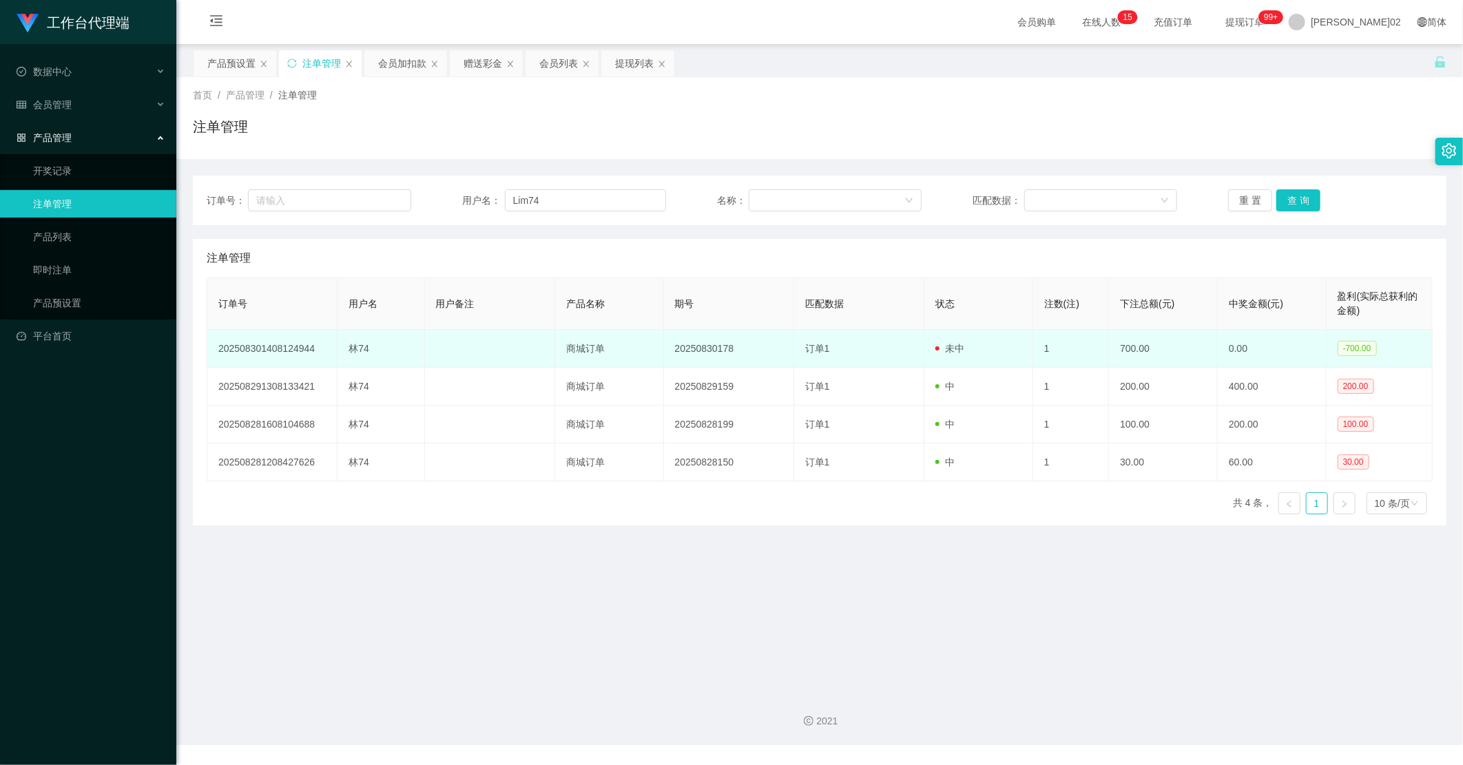
drag, startPoint x: 1138, startPoint y: 349, endPoint x: 1093, endPoint y: 353, distance: 45.0
click at [1093, 353] on td "1" at bounding box center [1071, 349] width 76 height 38
click at [1128, 350] on td "700.00" at bounding box center [1163, 349] width 109 height 38
drag, startPoint x: 1128, startPoint y: 350, endPoint x: 1107, endPoint y: 352, distance: 20.8
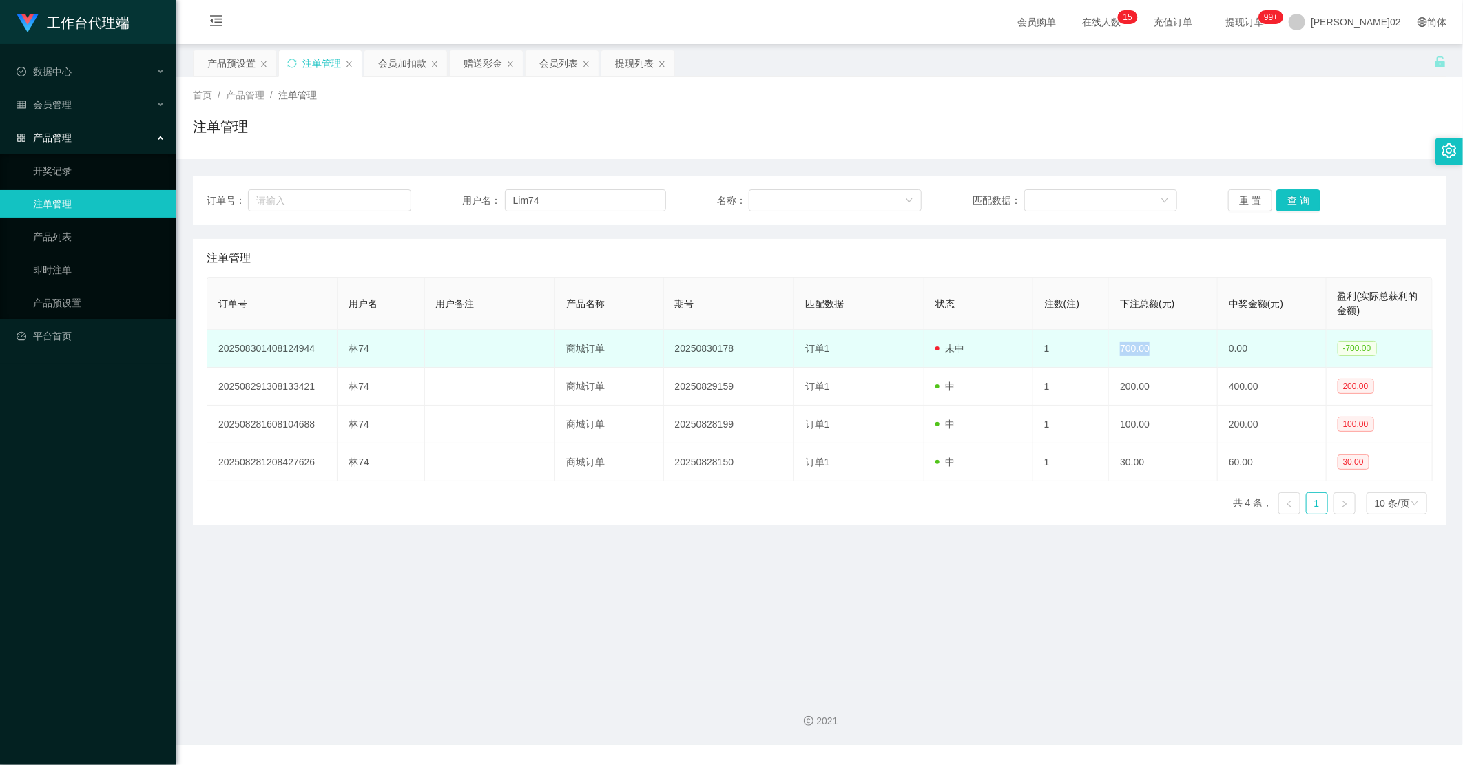
click at [1109, 352] on td "700.00" at bounding box center [1163, 349] width 109 height 38
click at [1125, 343] on td "700.00" at bounding box center [1163, 349] width 109 height 38
drag, startPoint x: 1125, startPoint y: 343, endPoint x: 1066, endPoint y: 362, distance: 61.4
click at [1066, 362] on td "1" at bounding box center [1071, 349] width 76 height 38
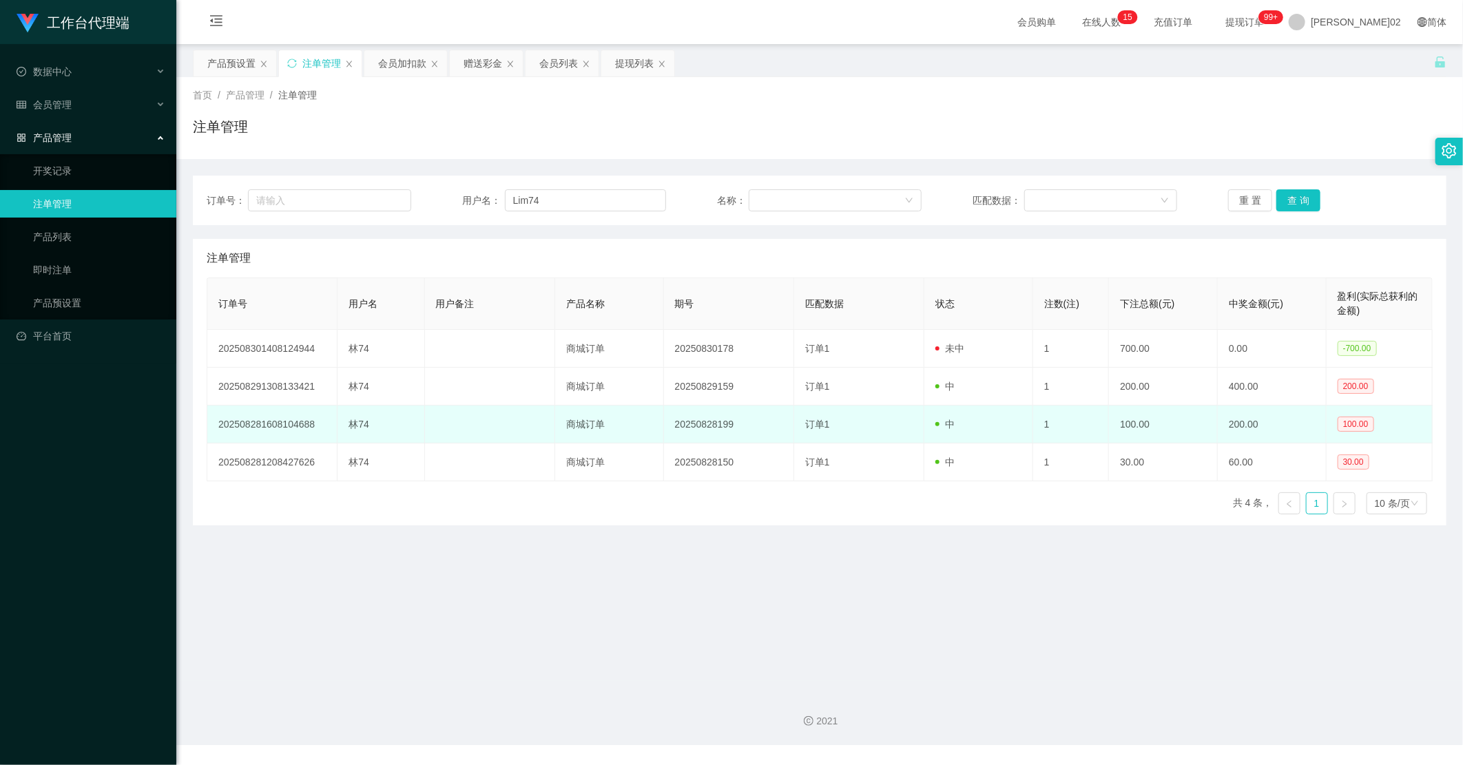
click at [915, 422] on td "订单1" at bounding box center [859, 425] width 130 height 38
click at [1097, 423] on td "1" at bounding box center [1071, 425] width 76 height 38
click at [696, 426] on td "20250828199" at bounding box center [729, 425] width 130 height 38
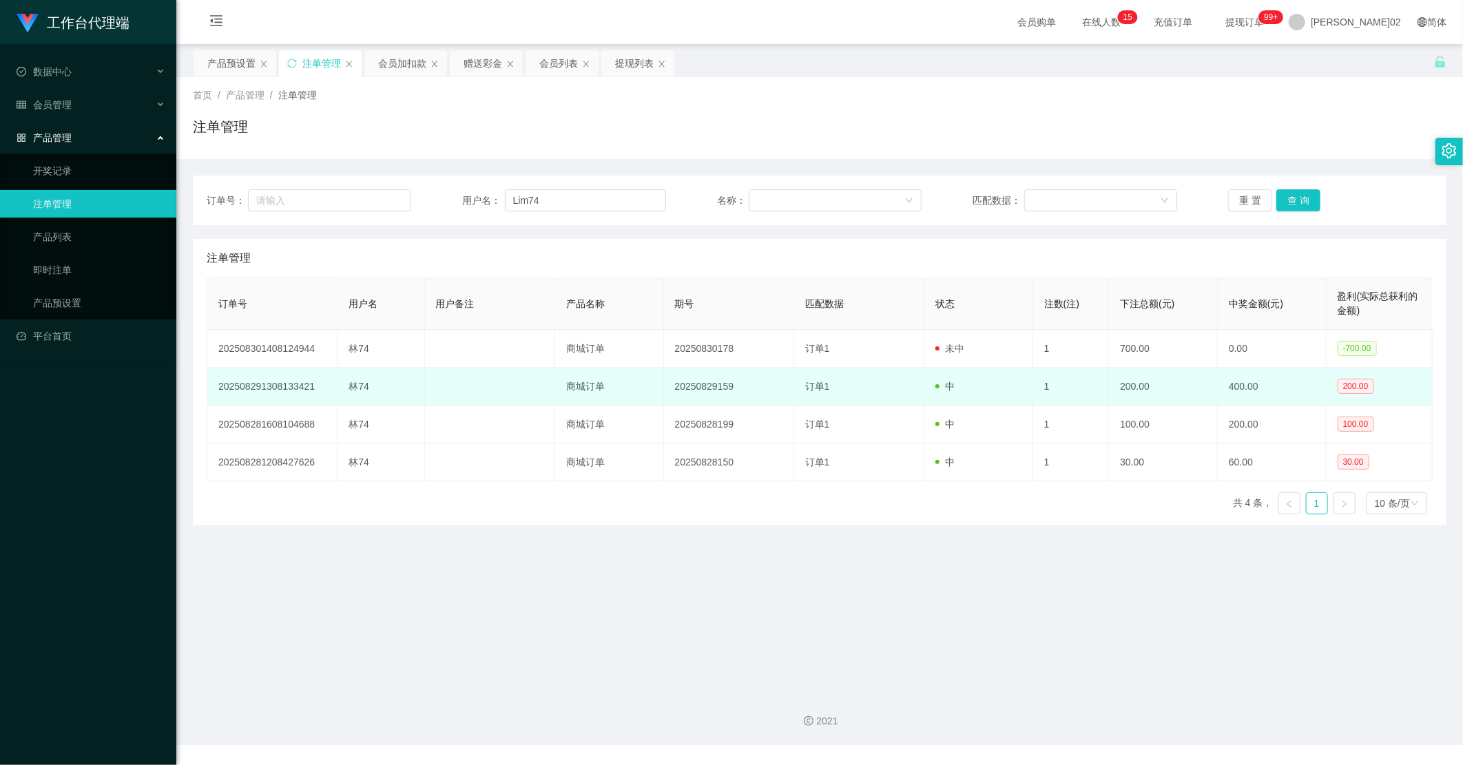
click at [678, 386] on td "20250829159" at bounding box center [729, 387] width 130 height 38
